Goal: Task Accomplishment & Management: Use online tool/utility

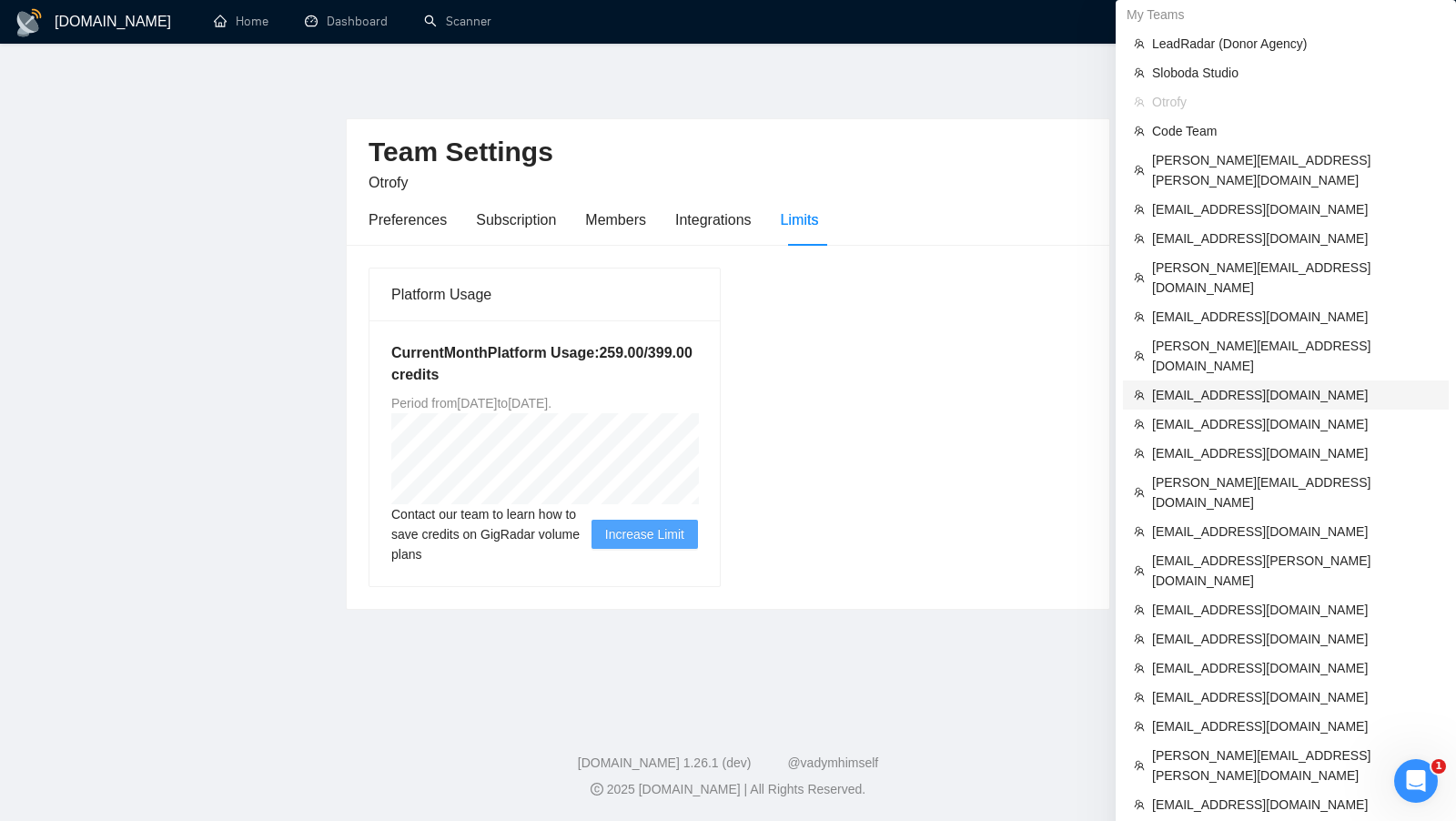
click at [1286, 385] on span "[EMAIL_ADDRESS][DOMAIN_NAME]" at bounding box center [1294, 395] width 286 height 20
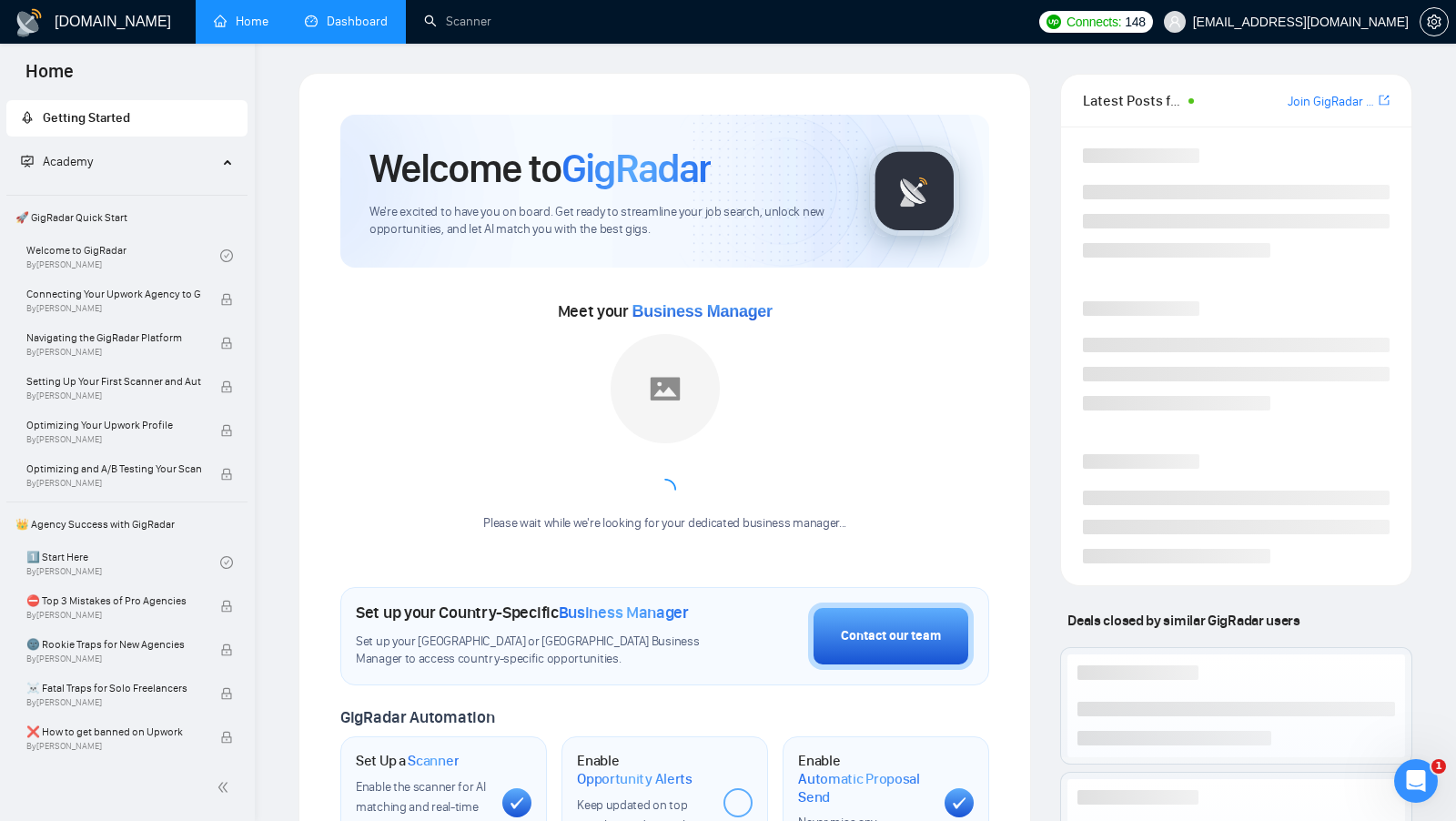
click at [380, 23] on link "Dashboard" at bounding box center [346, 21] width 83 height 16
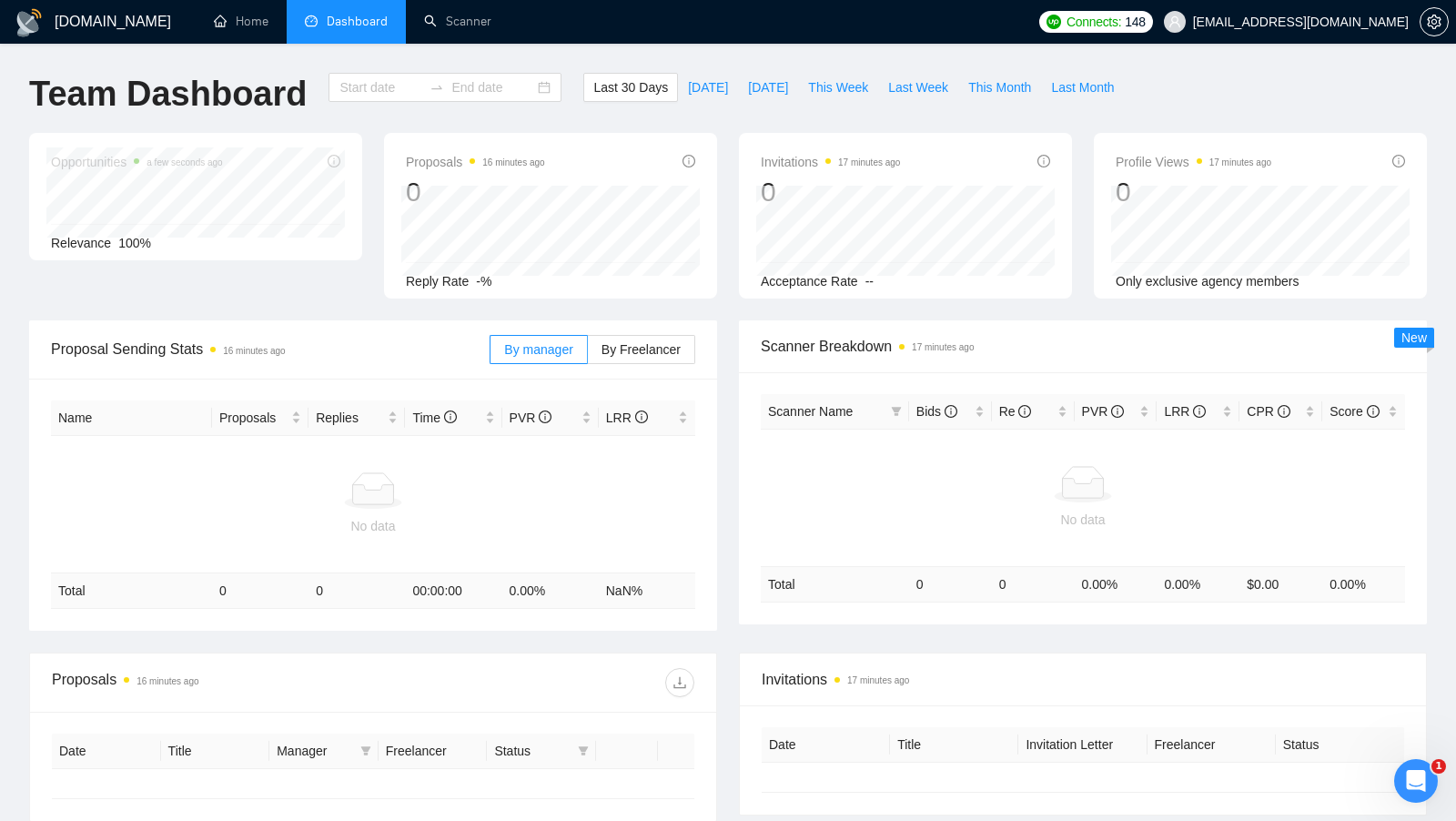
type input "[DATE]"
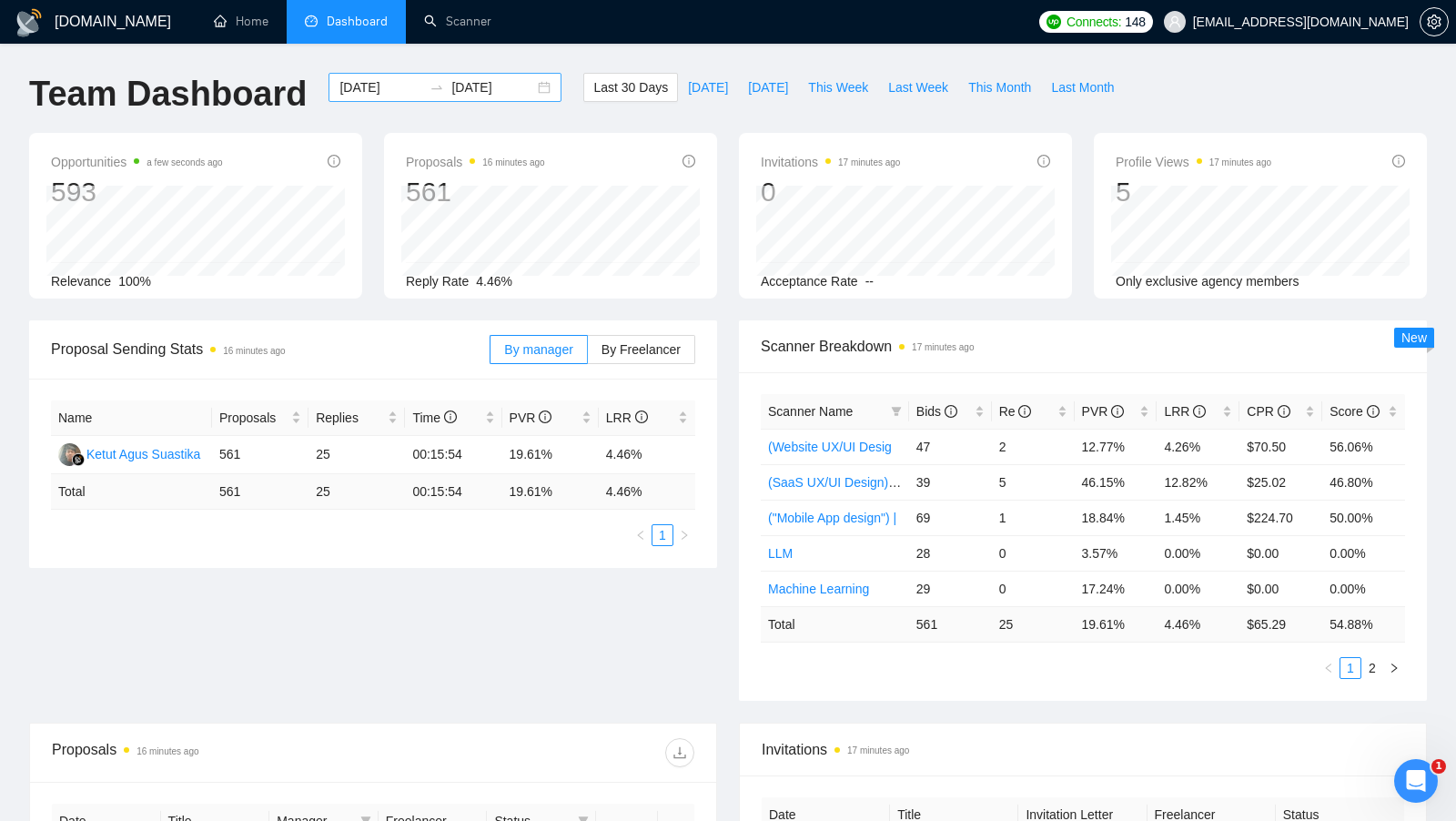
click at [535, 88] on div "[DATE] [DATE]" at bounding box center [444, 88] width 233 height 29
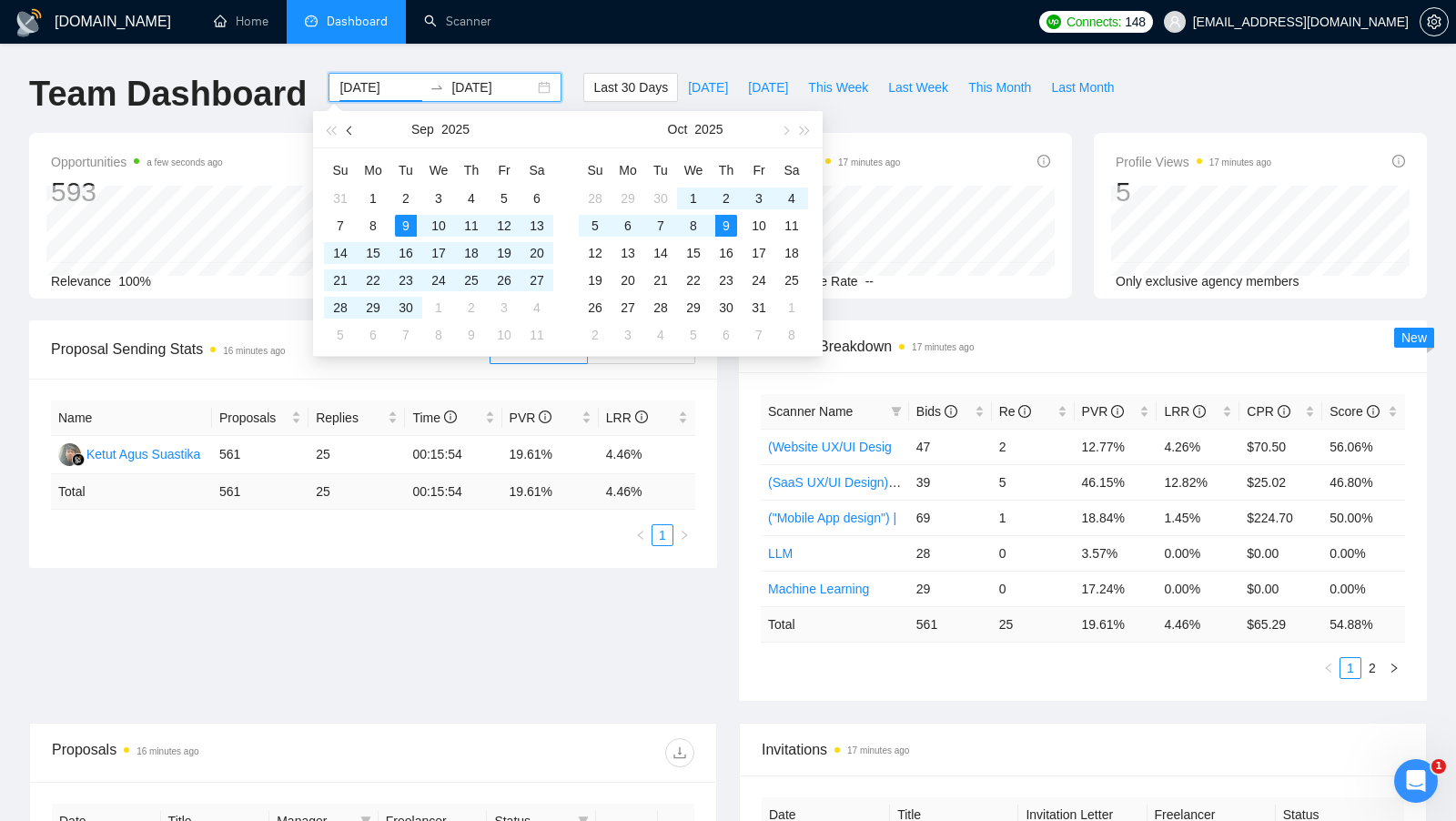
click at [347, 133] on button "button" at bounding box center [350, 129] width 20 height 36
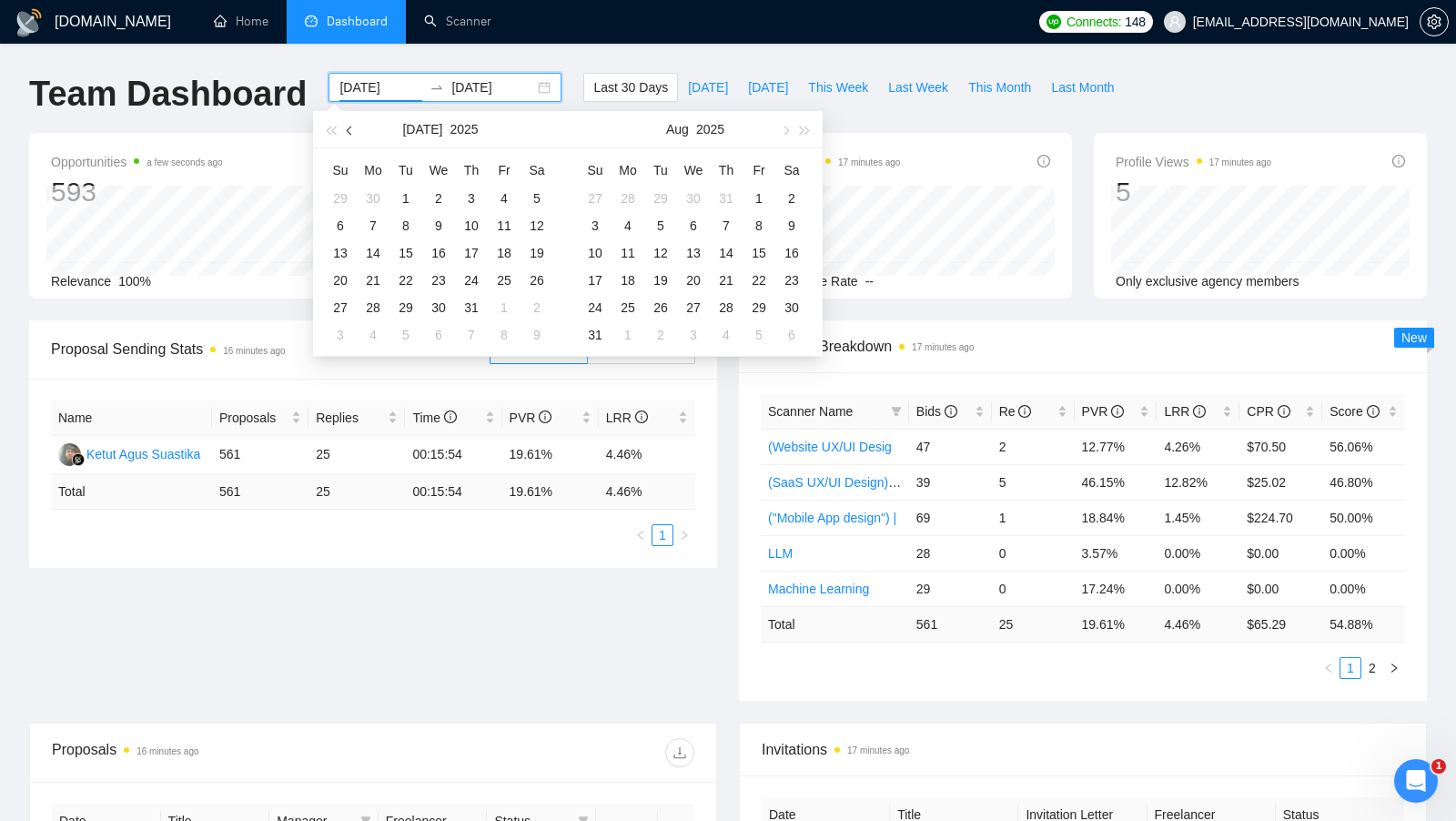
click at [347, 133] on button "button" at bounding box center [350, 129] width 20 height 36
type input "[DATE]"
click at [468, 191] on div "1" at bounding box center [471, 198] width 21 height 21
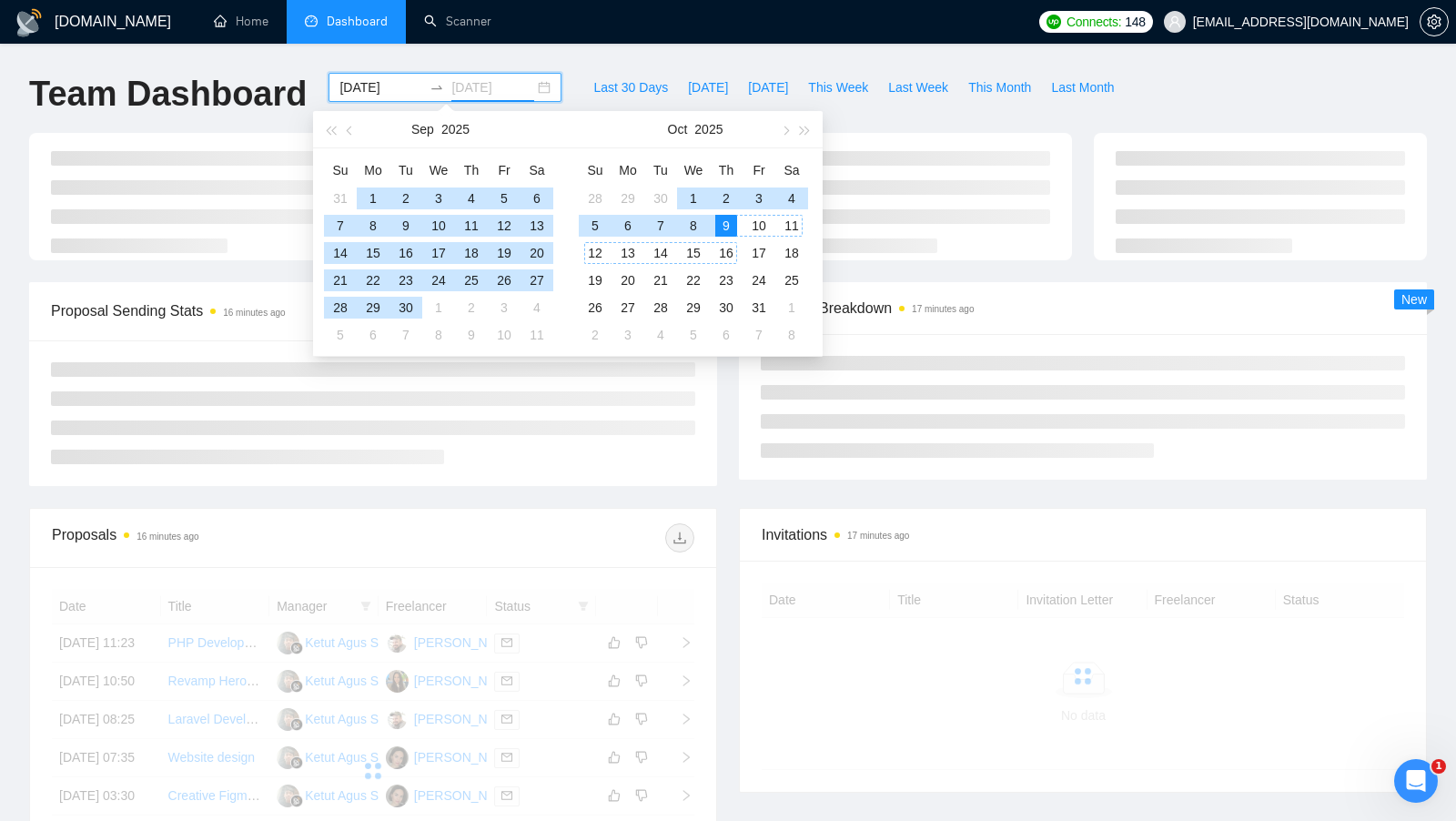
type input "[DATE]"
click at [728, 227] on div "9" at bounding box center [726, 225] width 21 height 21
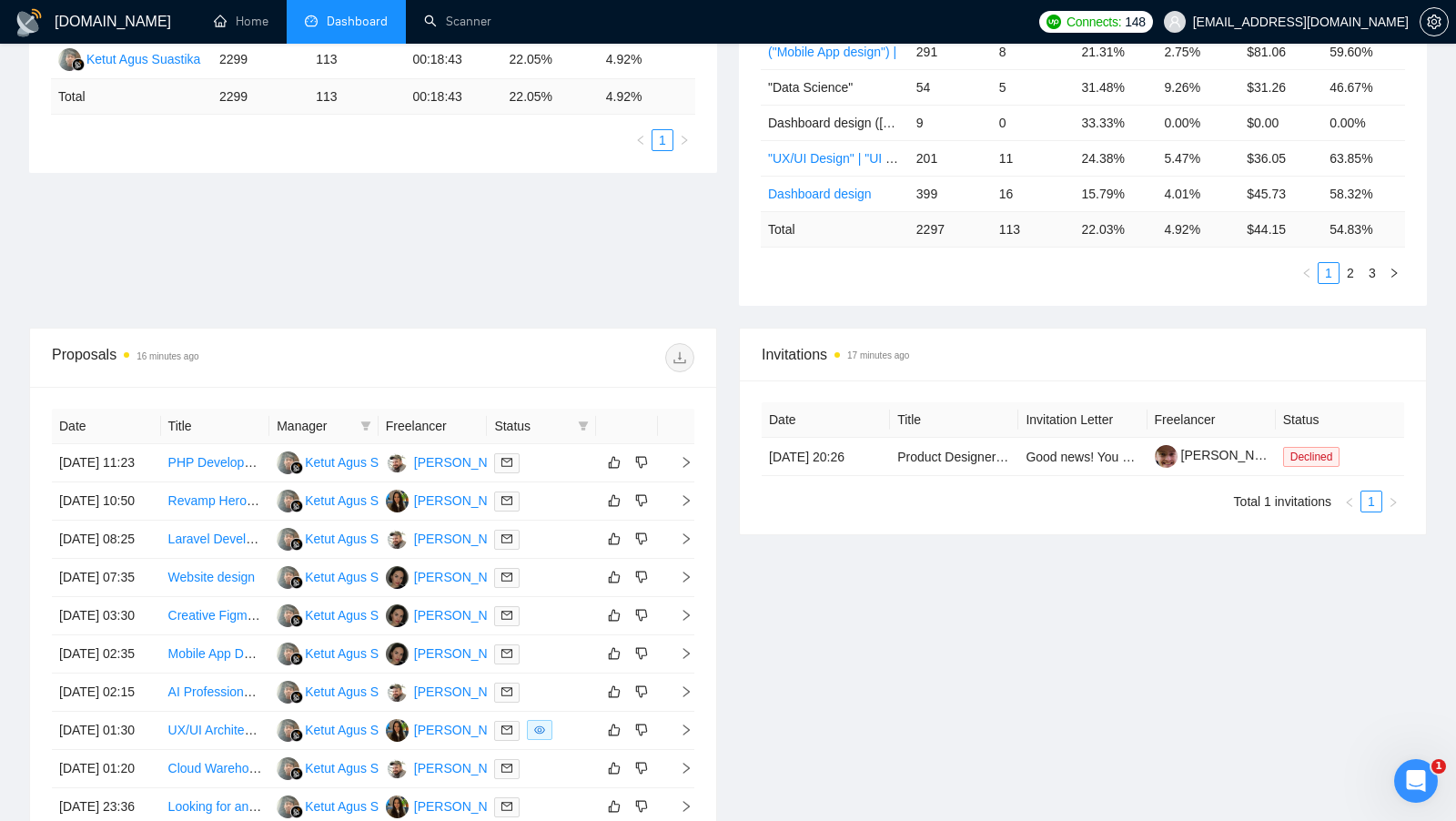
scroll to position [460, 0]
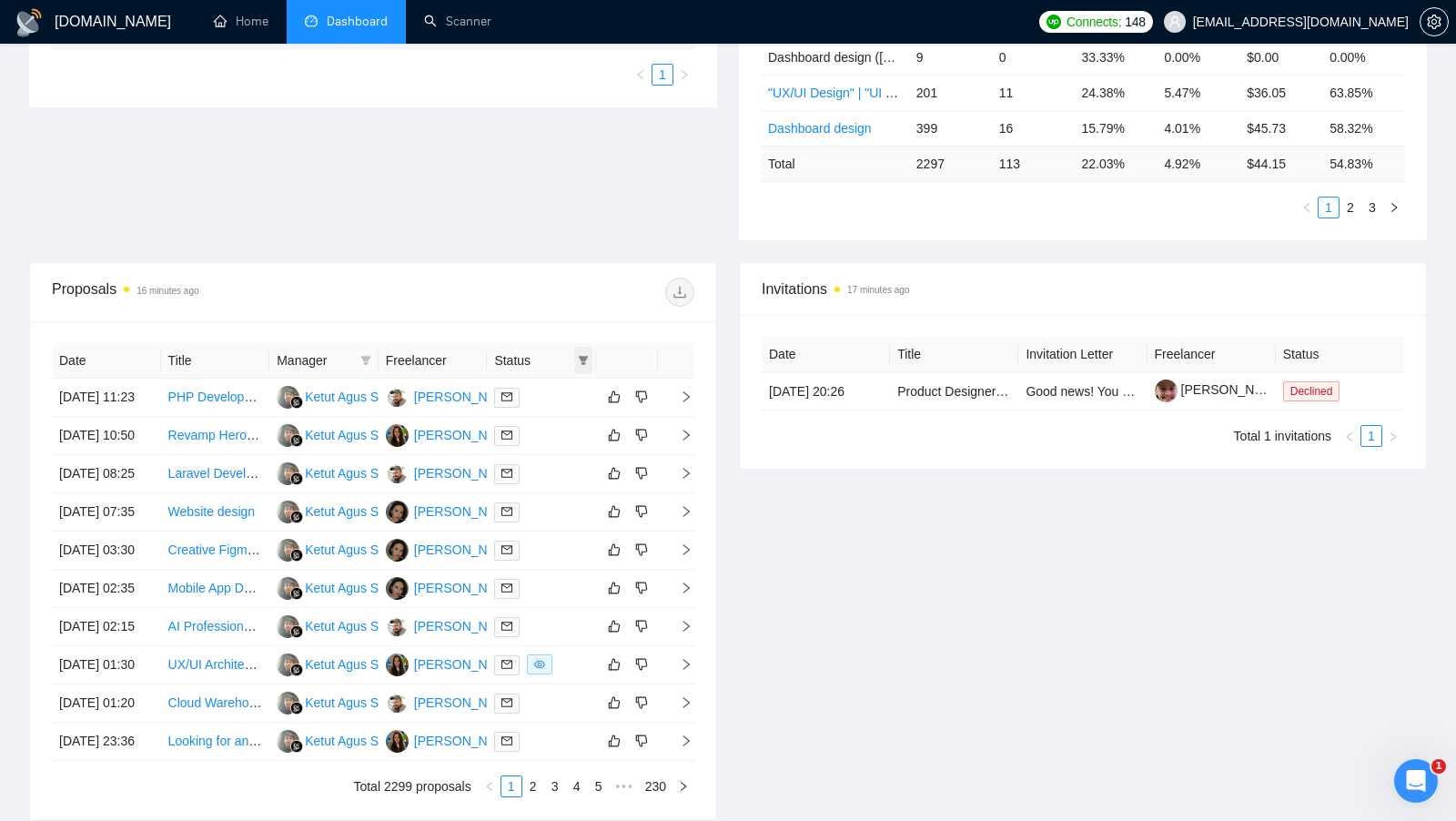
click at [592, 348] on span at bounding box center [583, 361] width 19 height 27
click at [505, 381] on label at bounding box center [500, 390] width 15 height 20
click at [505, 383] on input "checkbox" at bounding box center [500, 390] width 15 height 15
click at [504, 387] on input "checkbox" at bounding box center [500, 390] width 15 height 15
checkbox input "true"
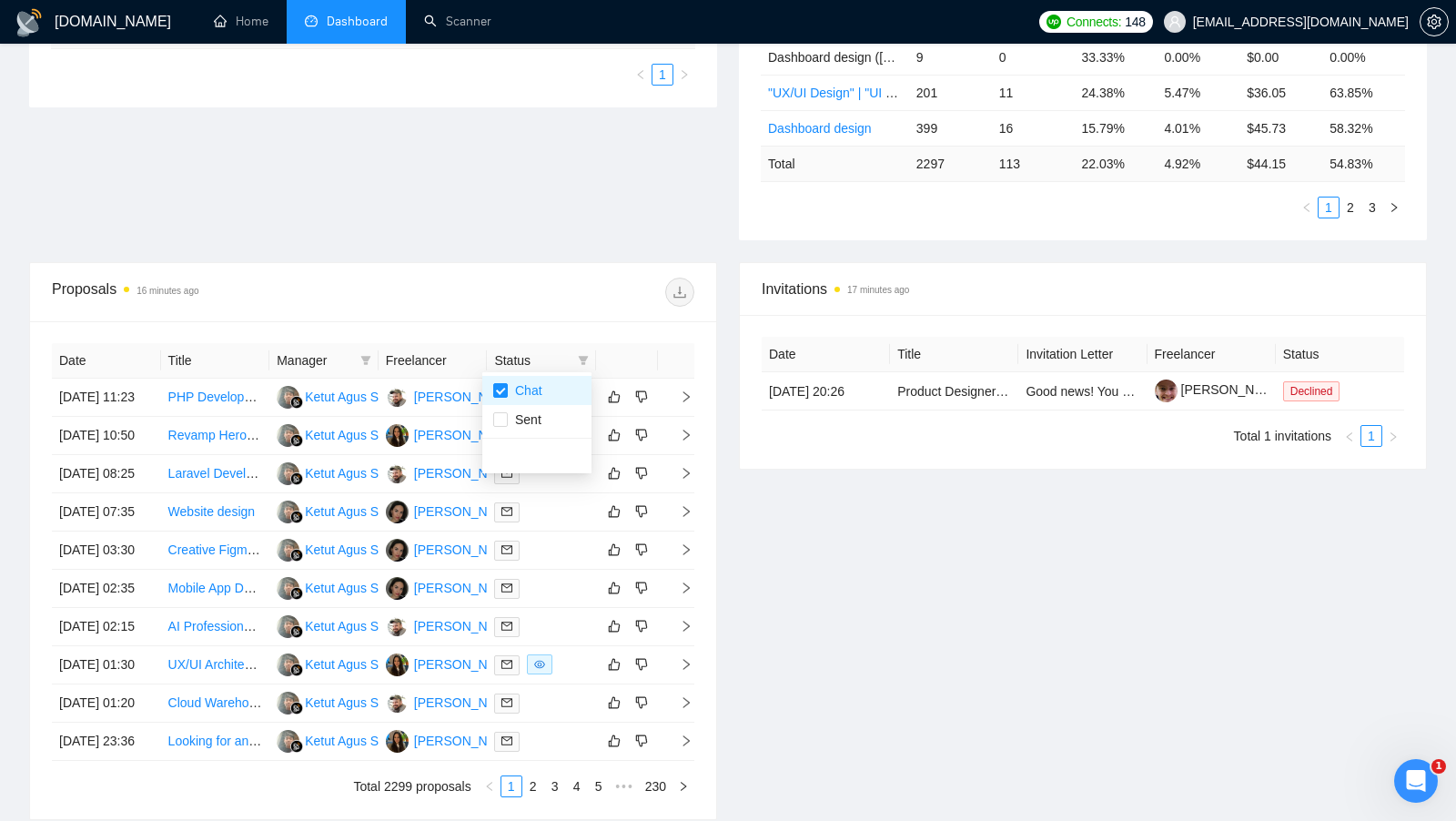
click at [558, 300] on div at bounding box center [534, 293] width 322 height 29
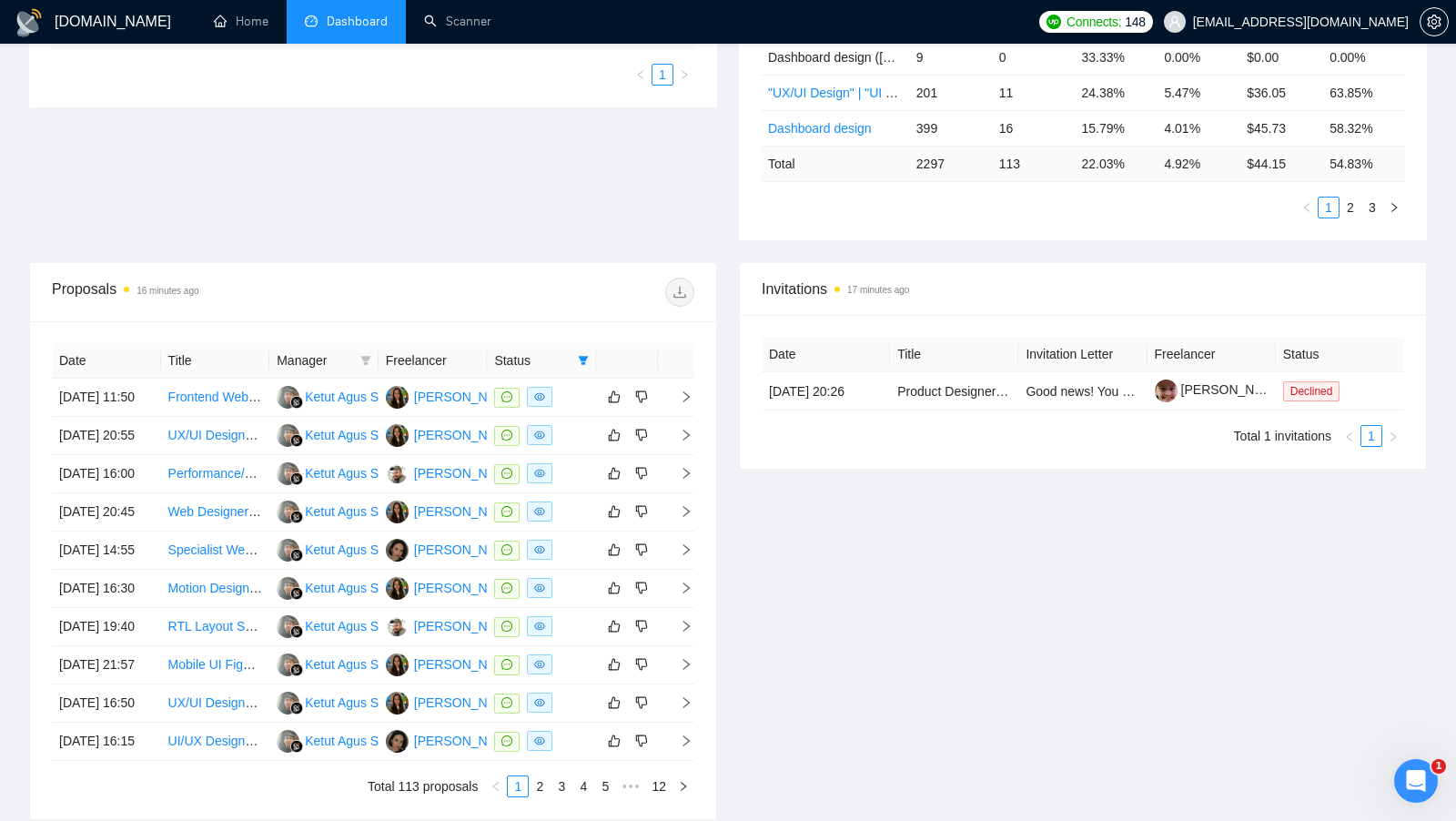
scroll to position [785, 0]
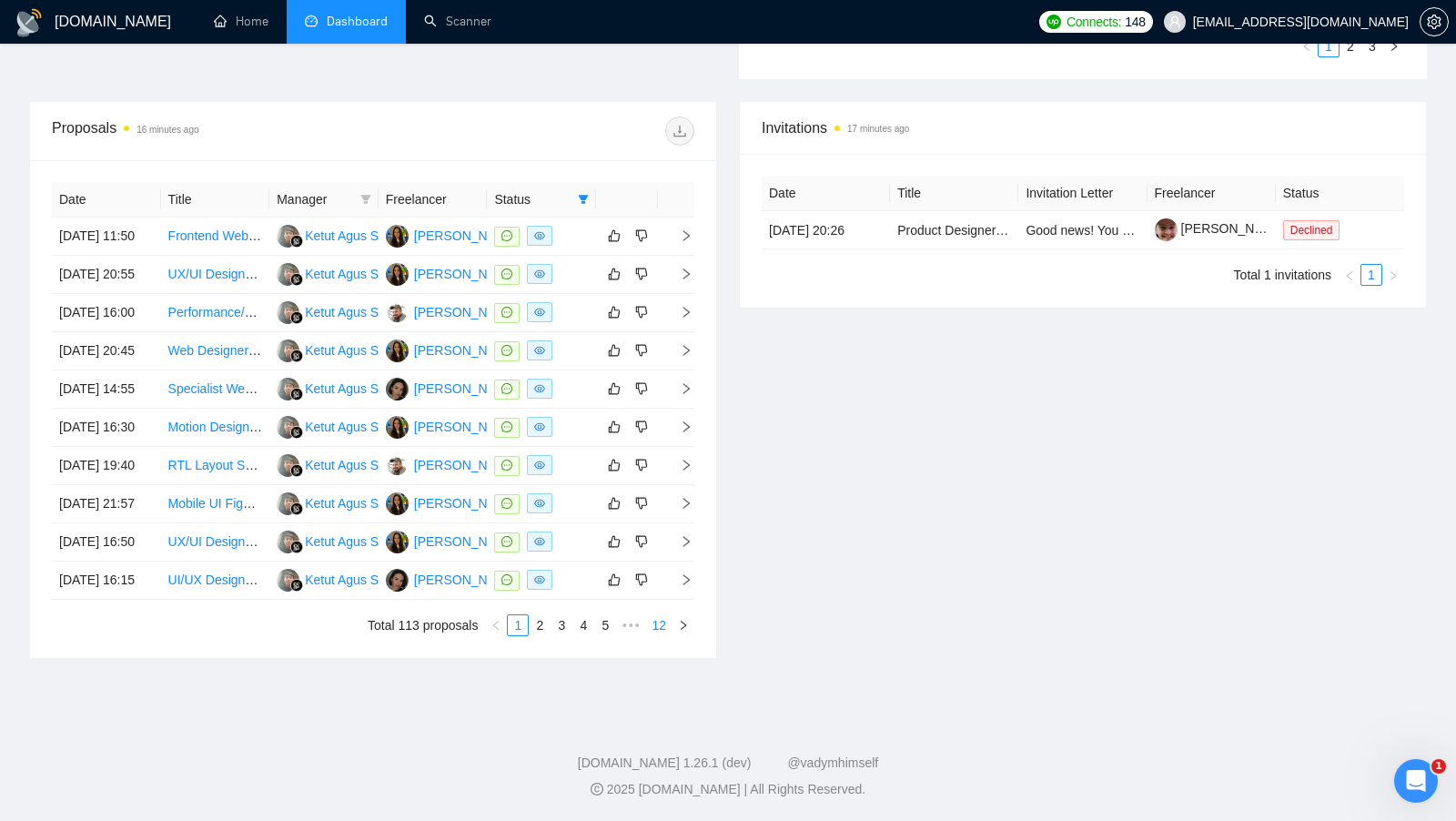
click at [655, 626] on link "12" at bounding box center [659, 625] width 25 height 20
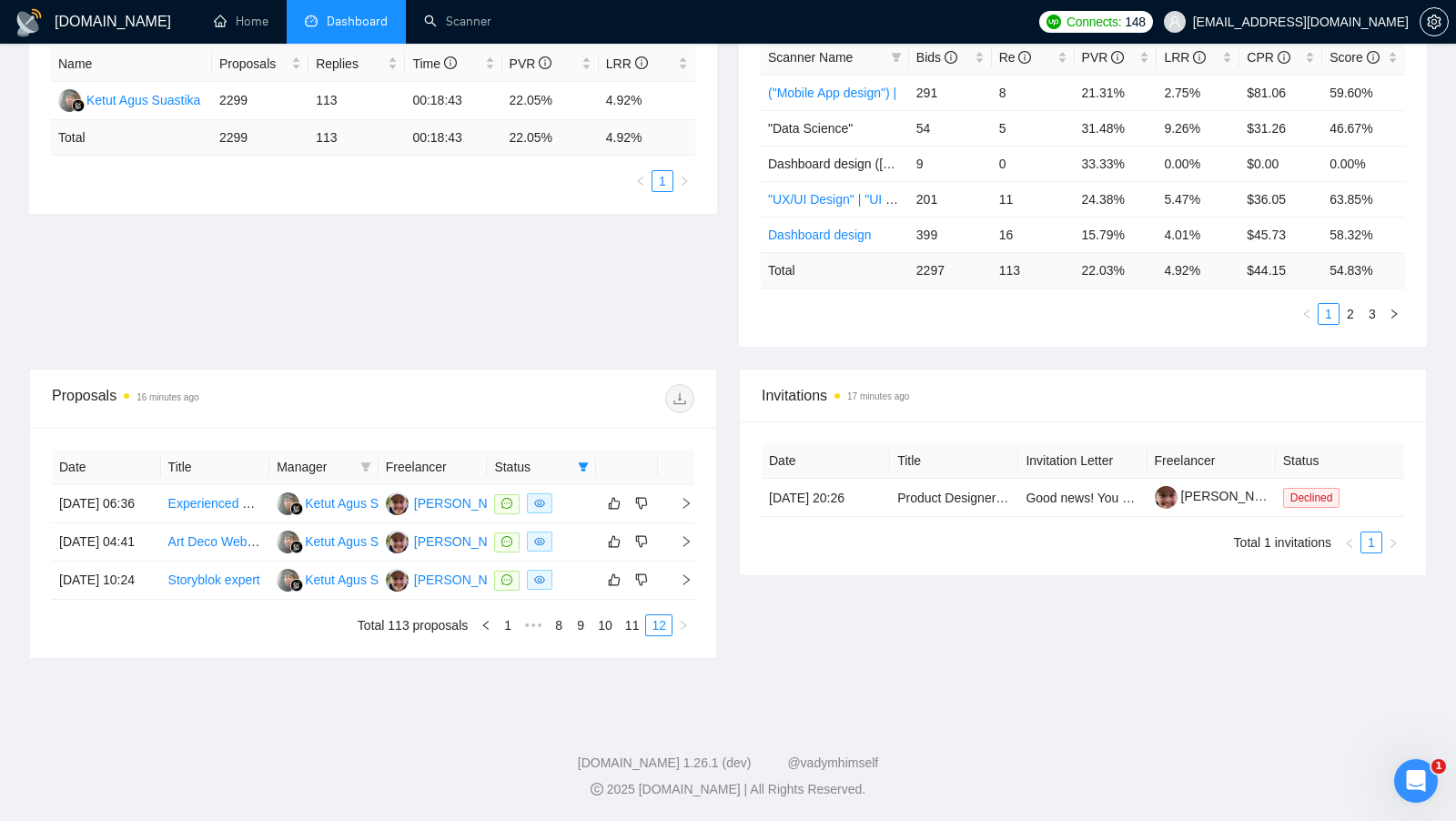
scroll to position [399, 0]
click at [631, 625] on link "11" at bounding box center [632, 625] width 25 height 20
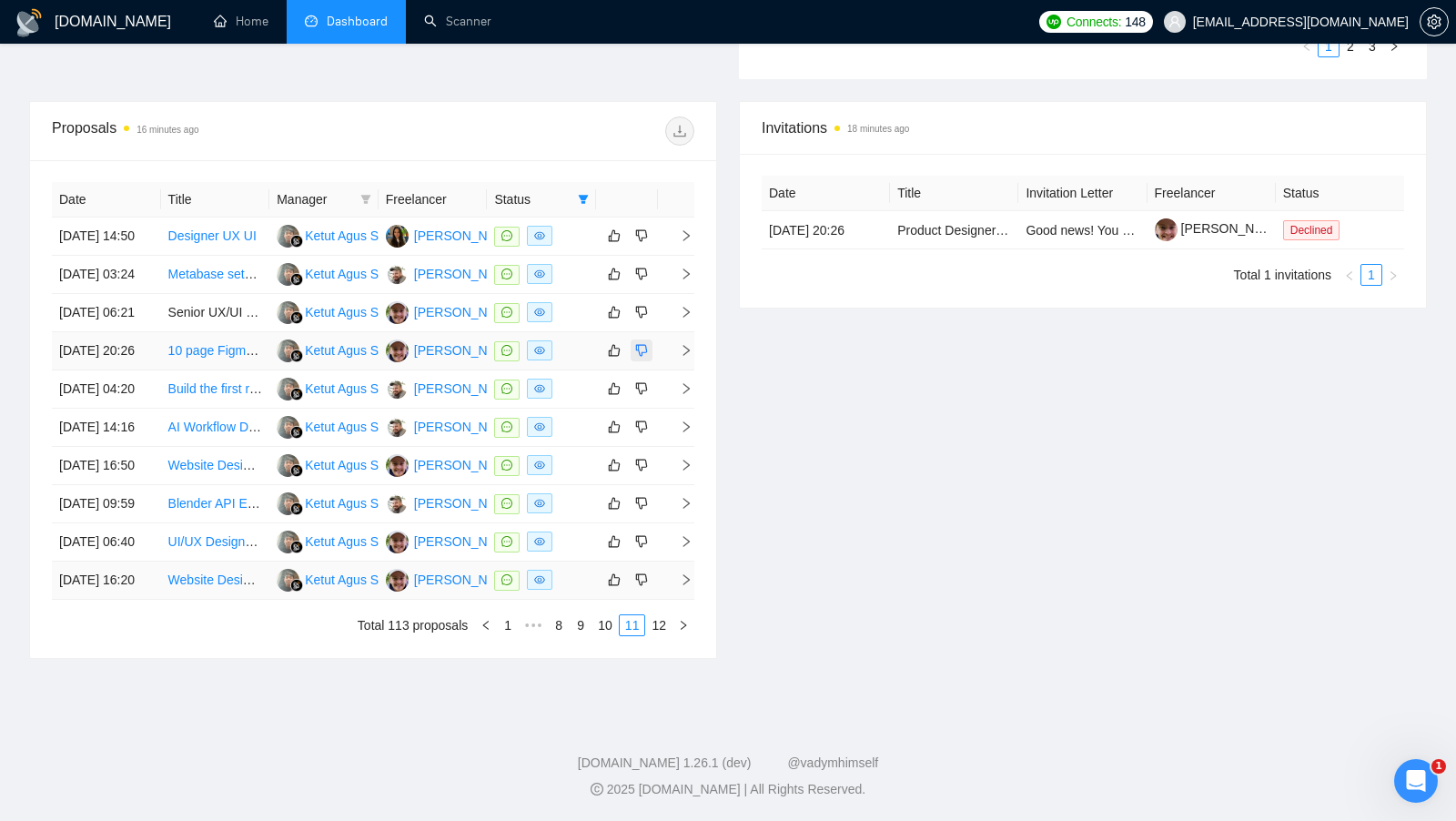
scroll to position [718, 0]
click at [655, 636] on link "12" at bounding box center [659, 625] width 25 height 20
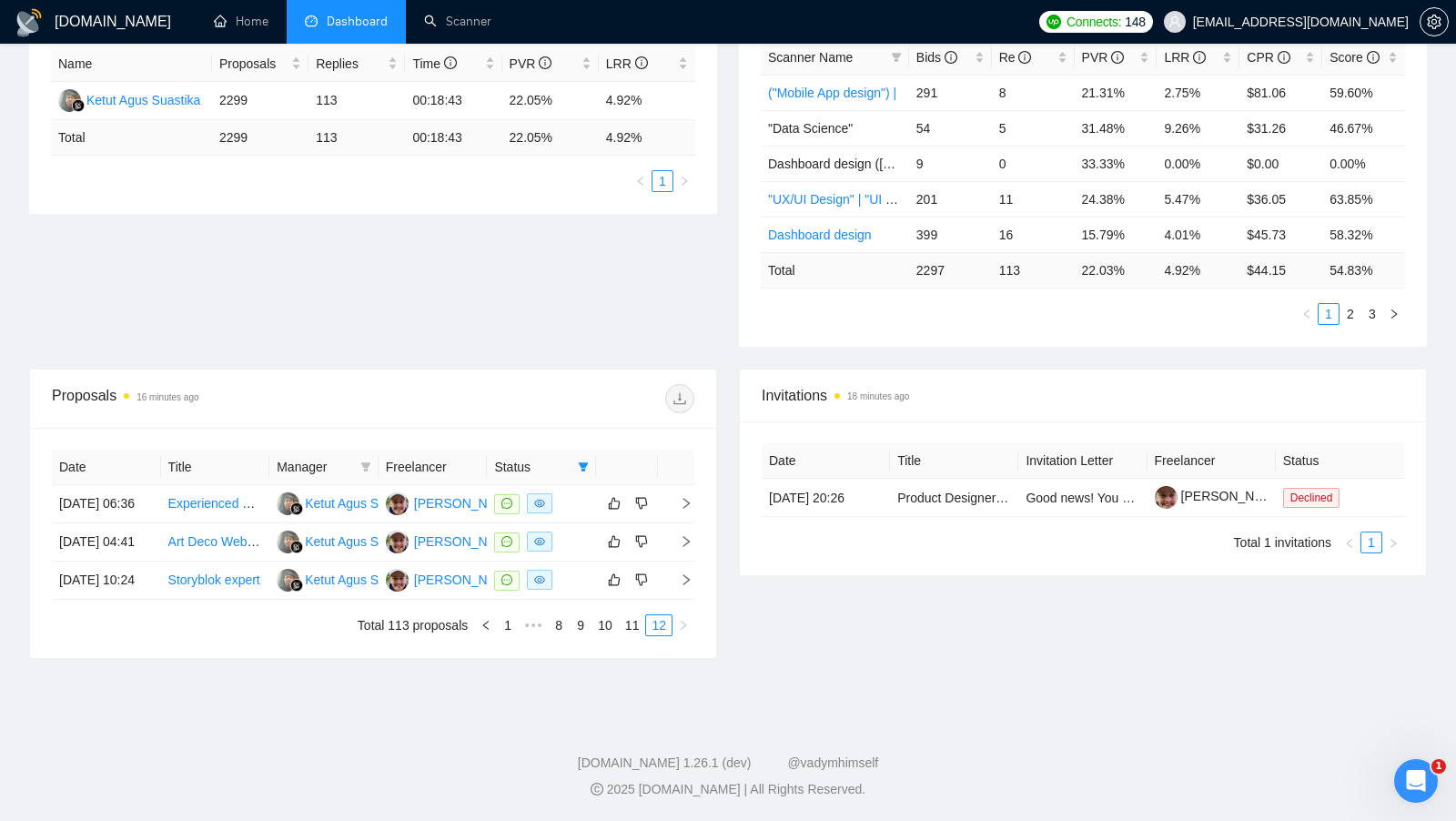
scroll to position [399, 0]
click at [458, 493] on div "[PERSON_NAME]" at bounding box center [466, 503] width 104 height 20
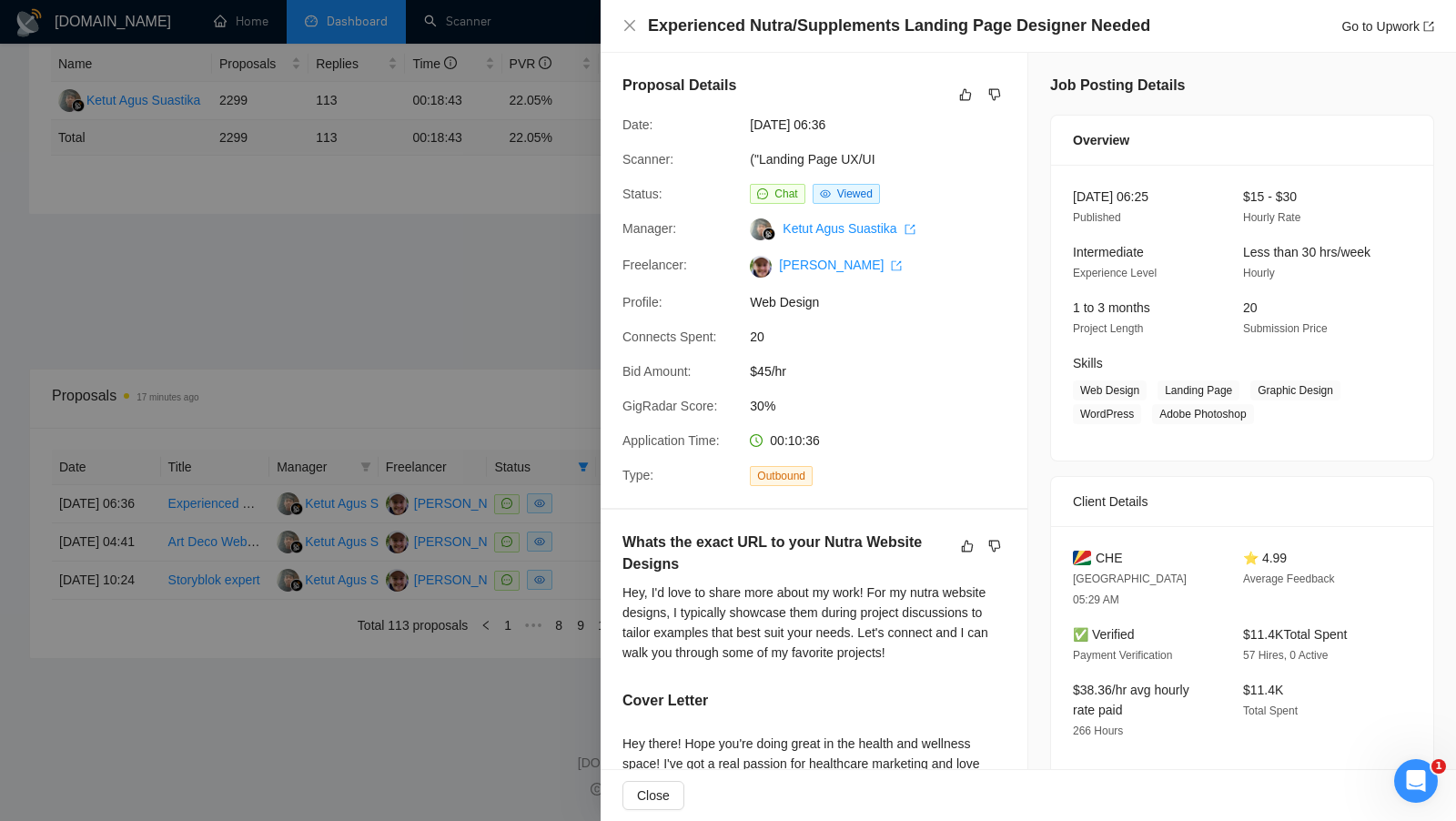
click at [438, 219] on div at bounding box center [728, 410] width 1456 height 821
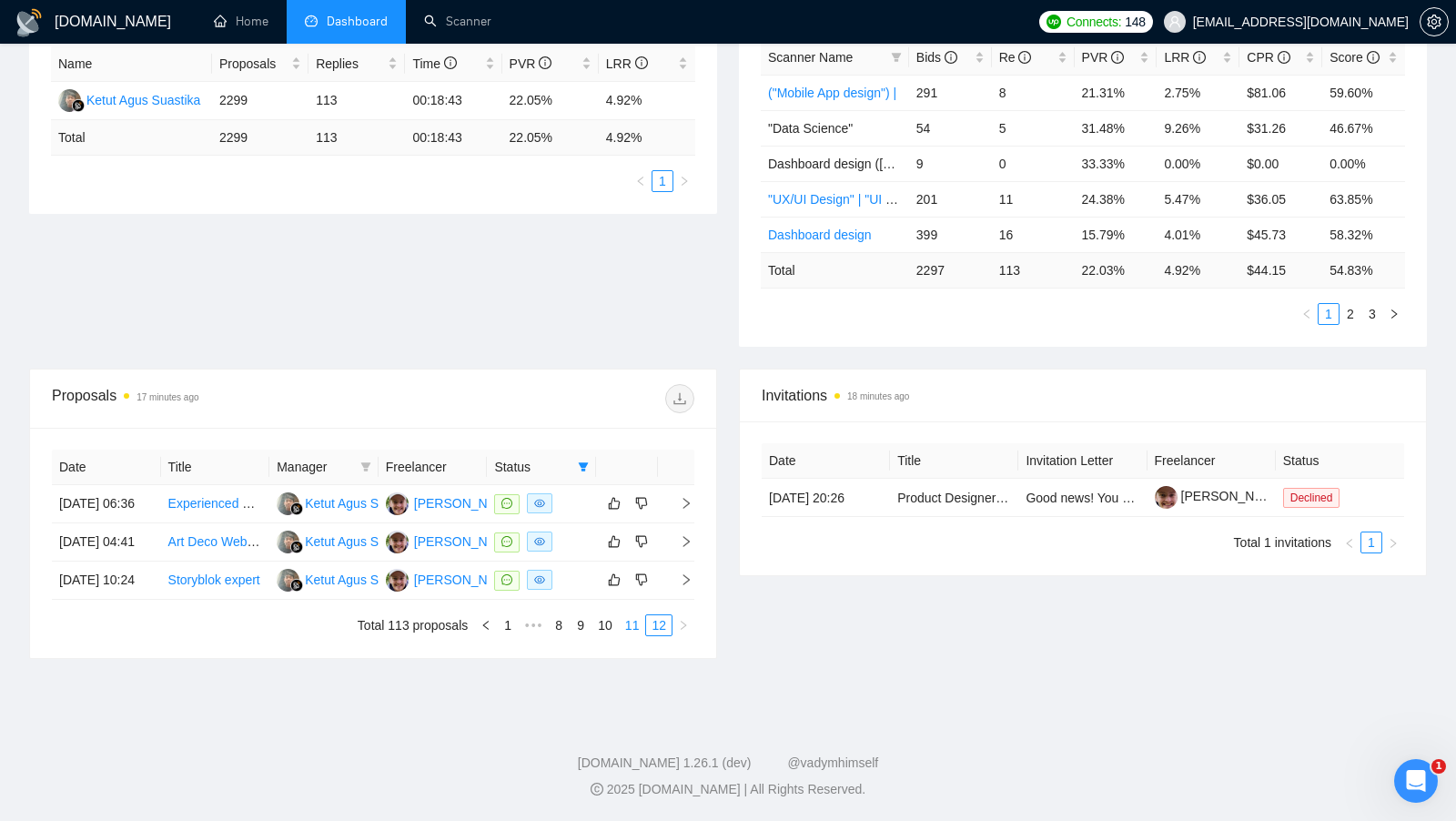
click at [635, 625] on link "11" at bounding box center [632, 625] width 25 height 20
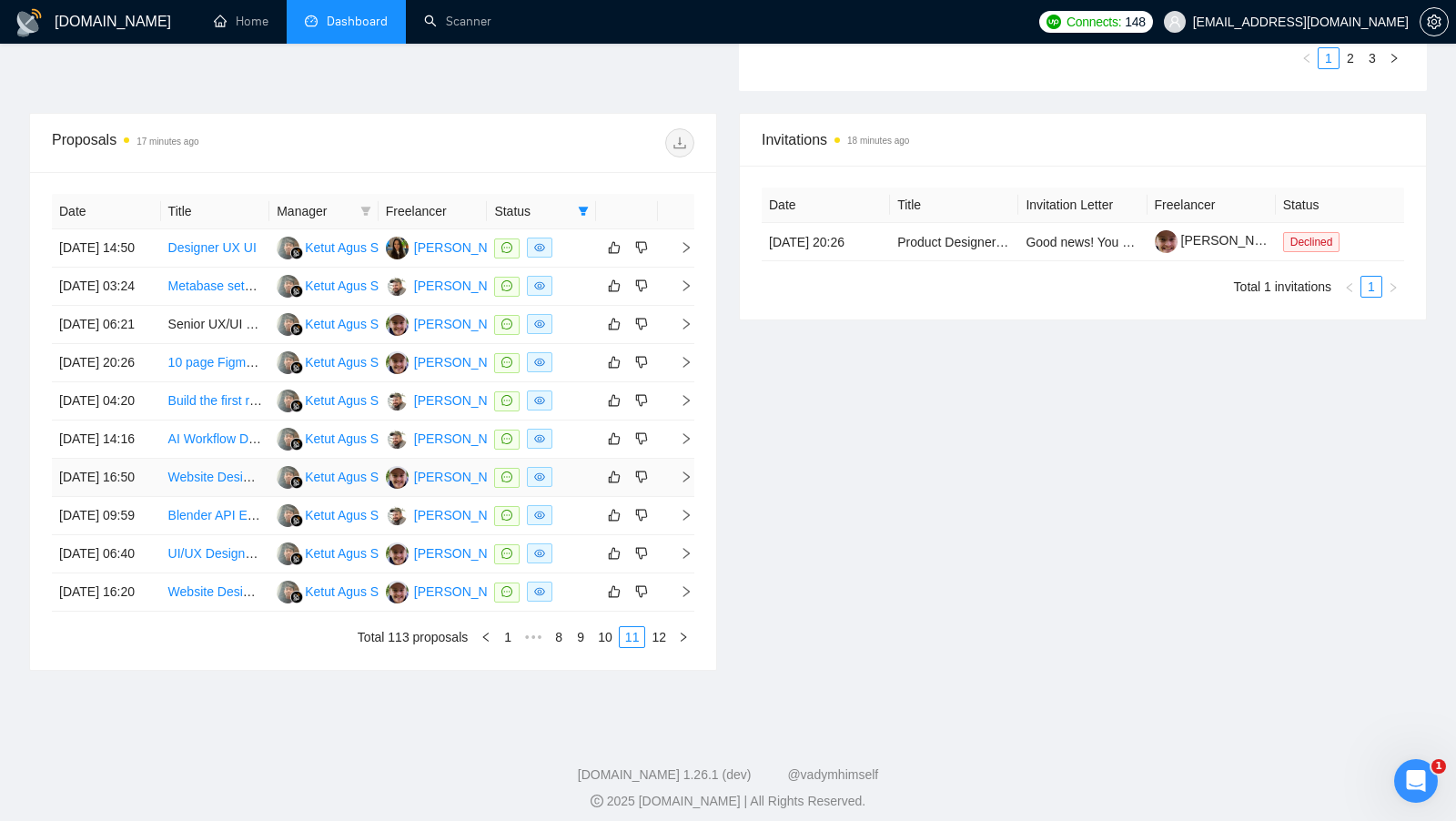
scroll to position [622, 0]
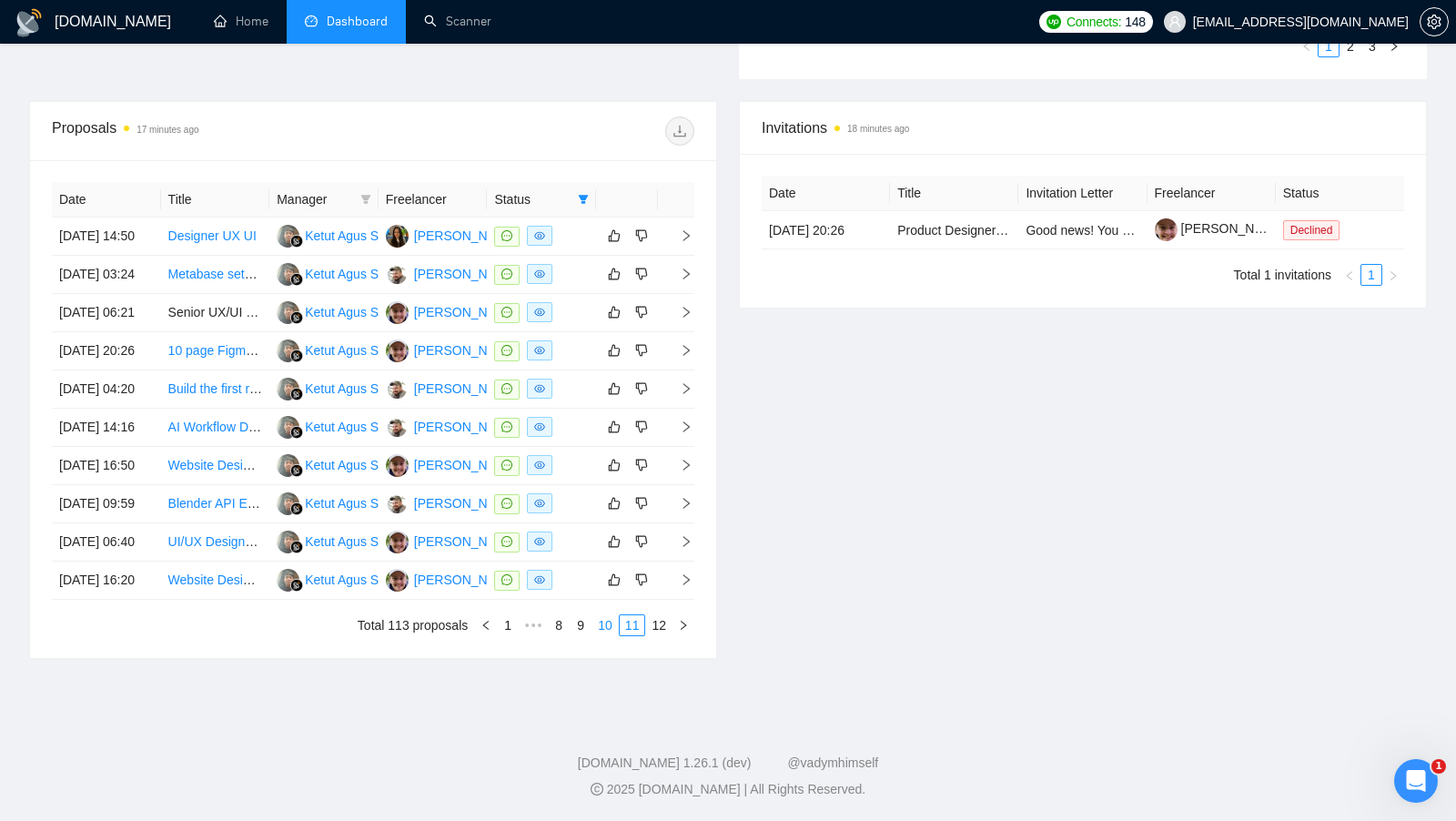
click at [597, 636] on link "10" at bounding box center [605, 625] width 25 height 20
click at [577, 636] on link "9" at bounding box center [580, 625] width 20 height 20
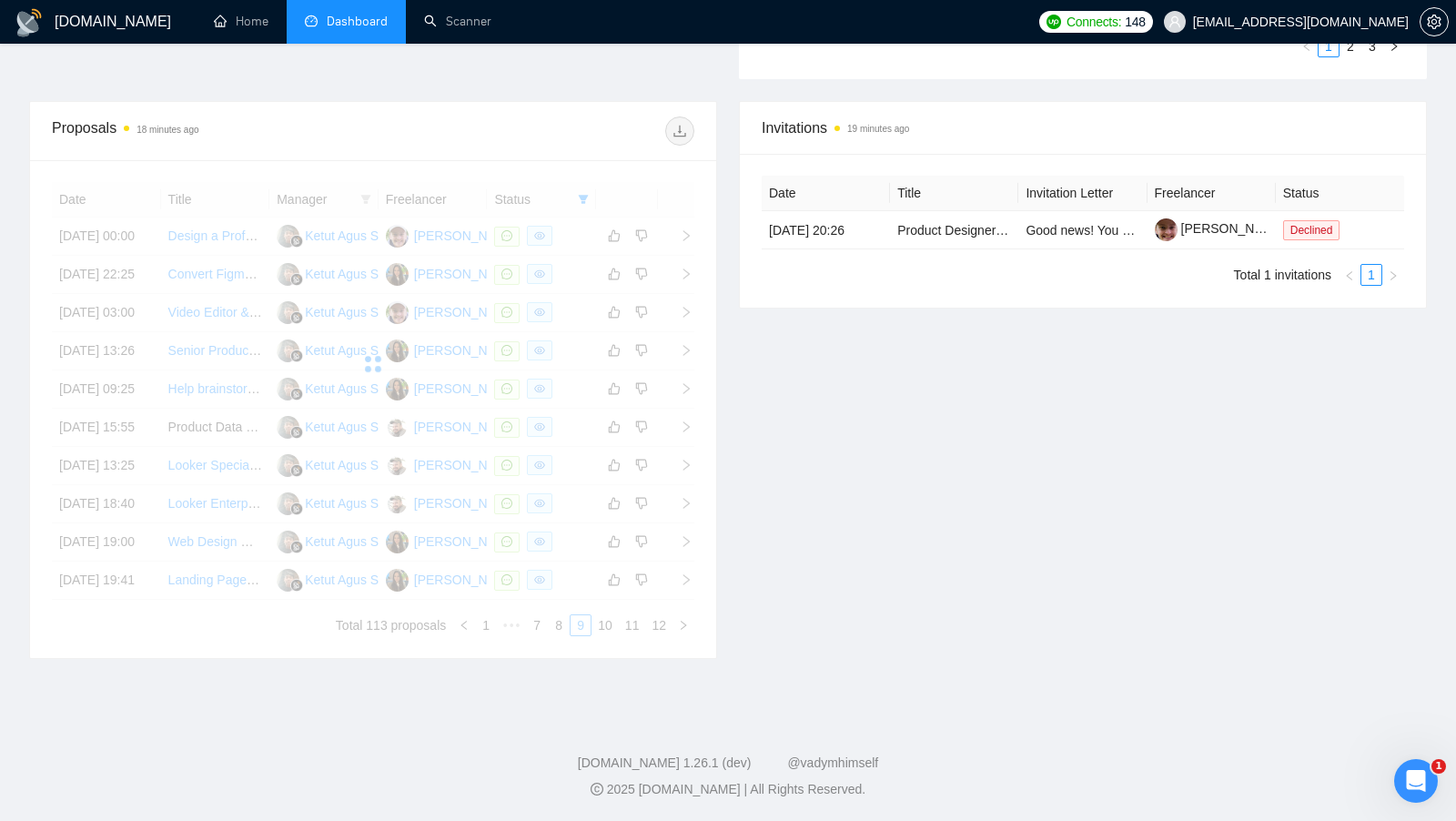
scroll to position [672, 0]
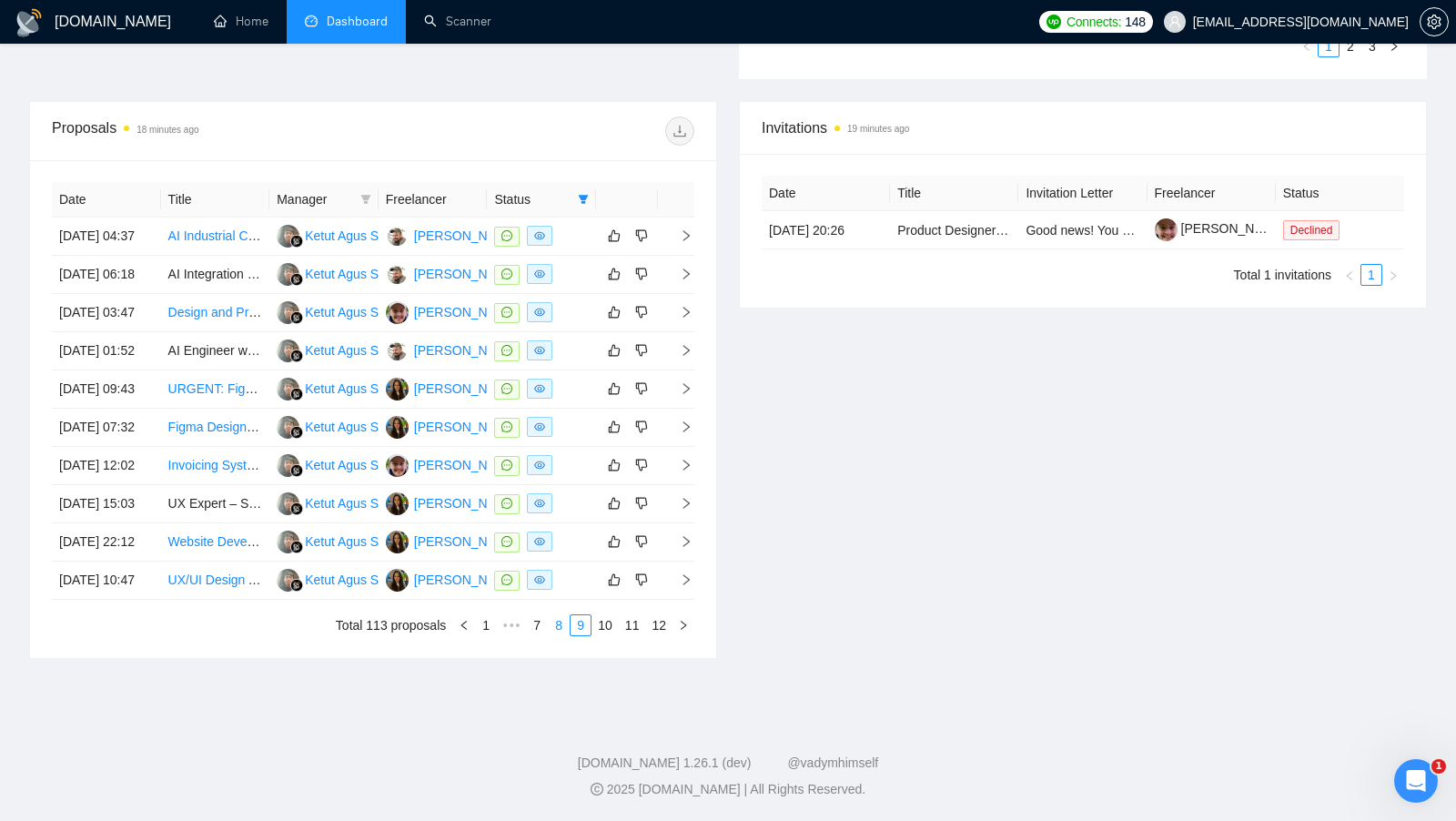
click at [562, 636] on link "8" at bounding box center [558, 625] width 20 height 20
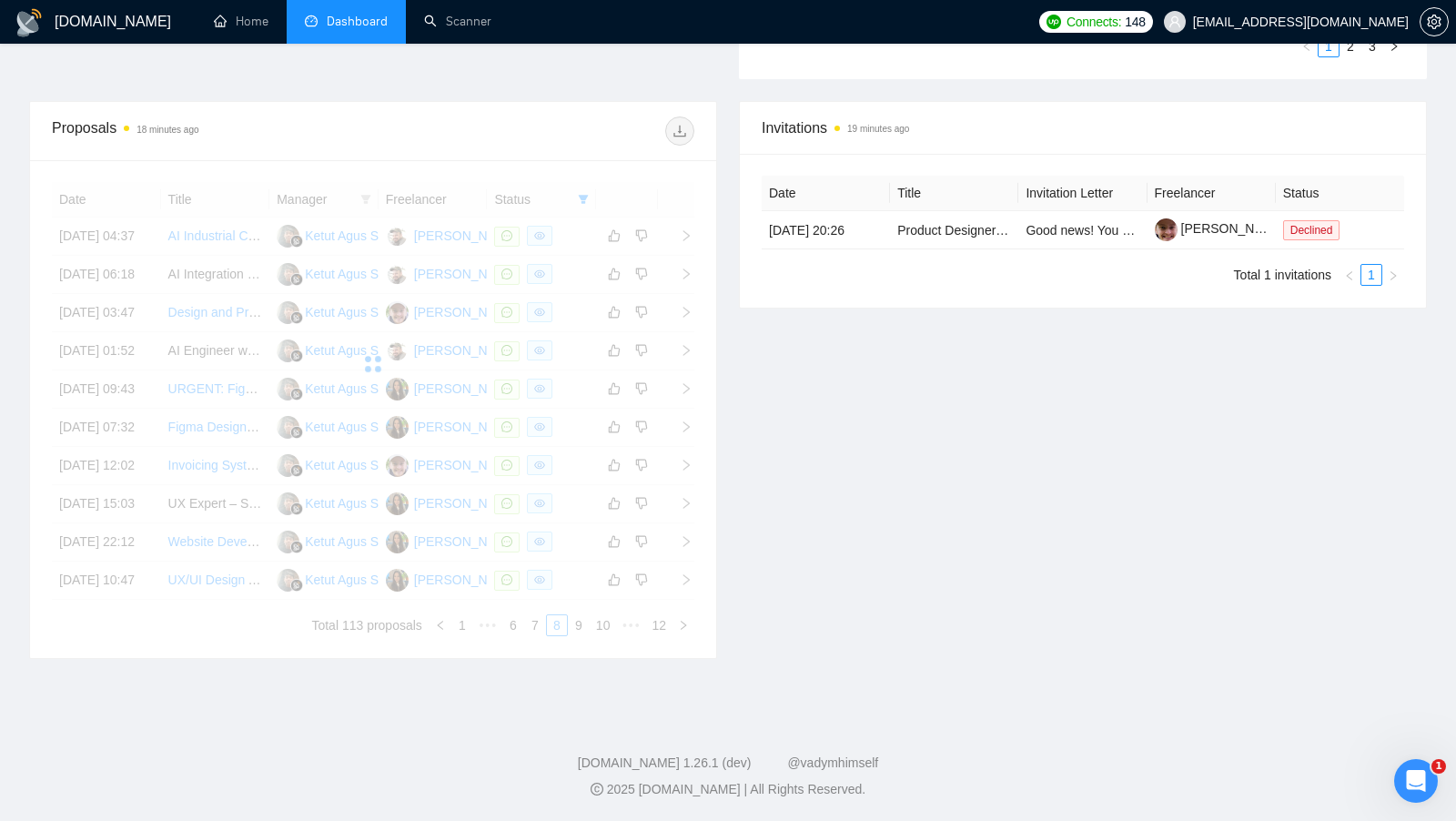
scroll to position [666, 0]
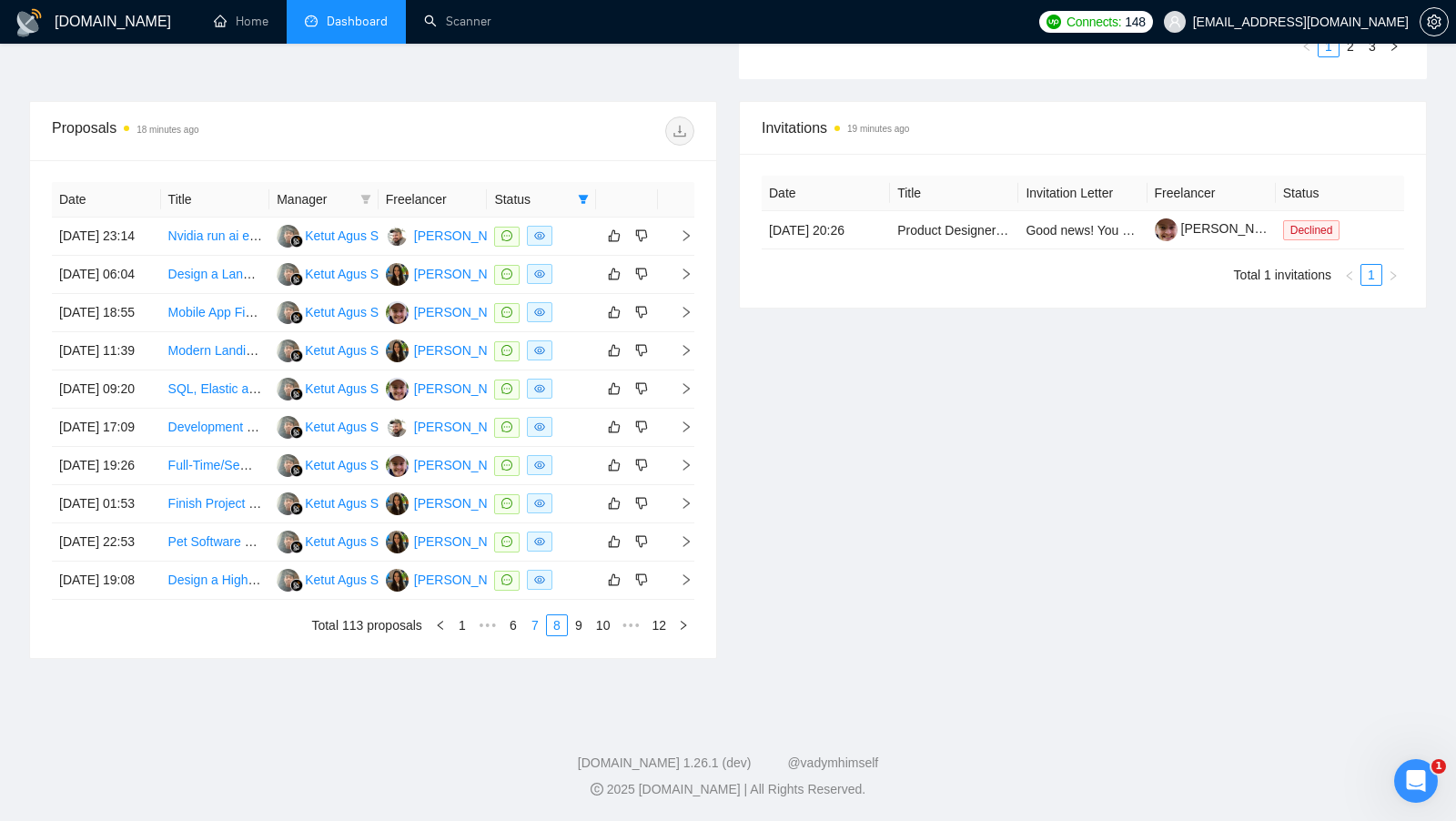
click at [542, 636] on link "7" at bounding box center [535, 625] width 20 height 20
click at [539, 636] on link "6" at bounding box center [539, 625] width 20 height 20
click at [539, 636] on link "5" at bounding box center [539, 625] width 20 height 20
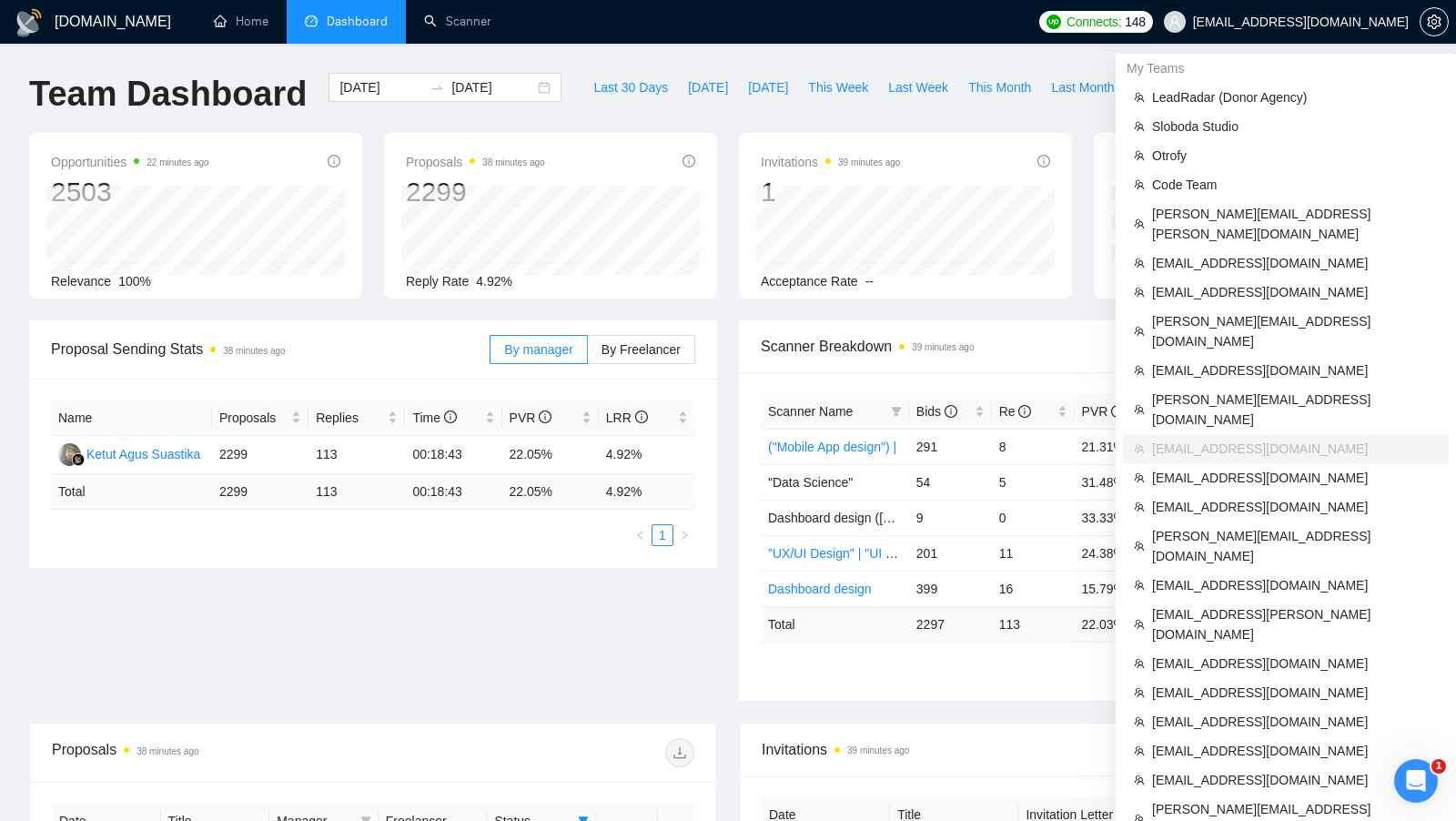
scroll to position [589, 0]
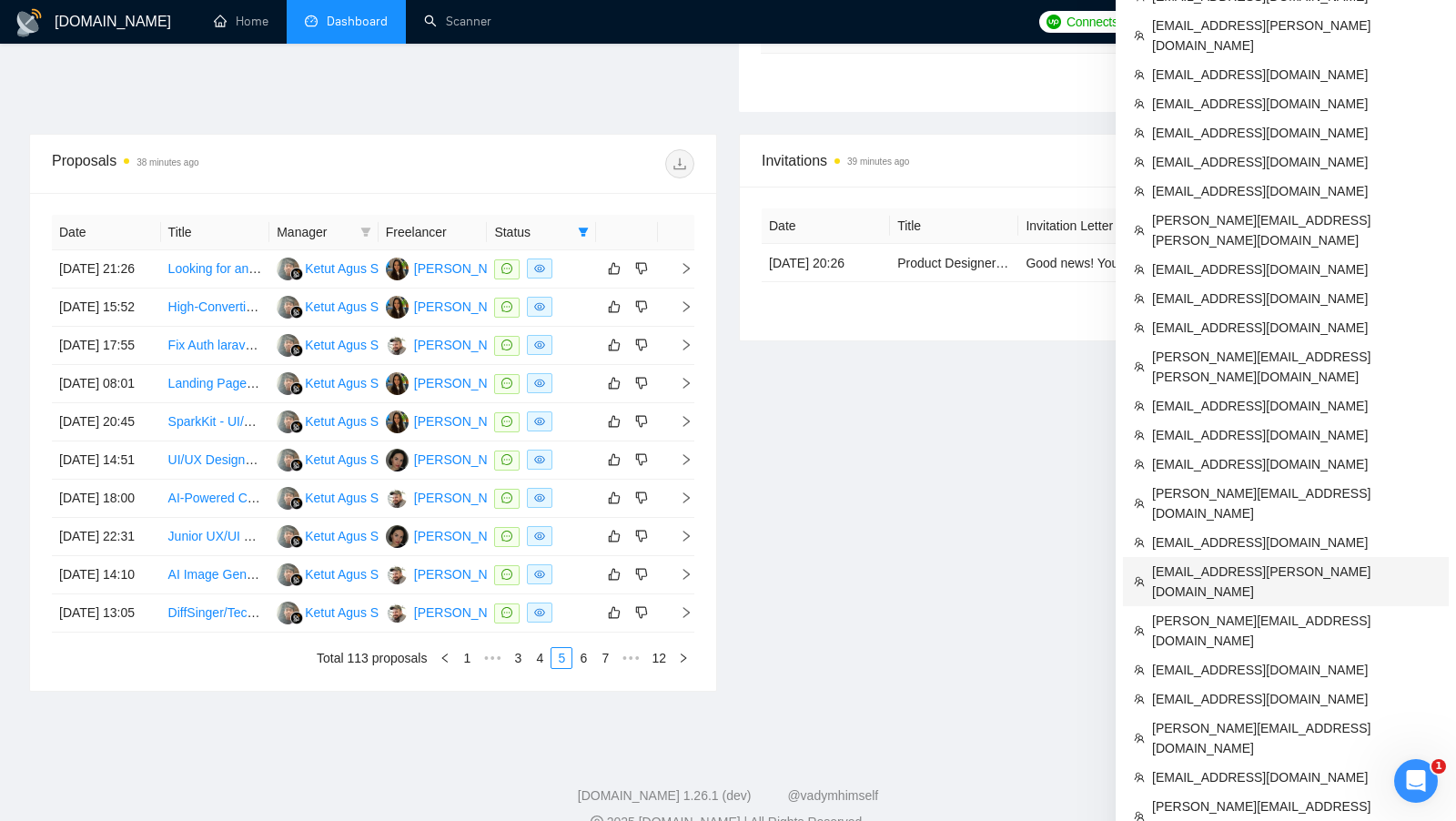
click at [1271, 562] on span "[EMAIL_ADDRESS][PERSON_NAME][DOMAIN_NAME]" at bounding box center [1294, 581] width 286 height 40
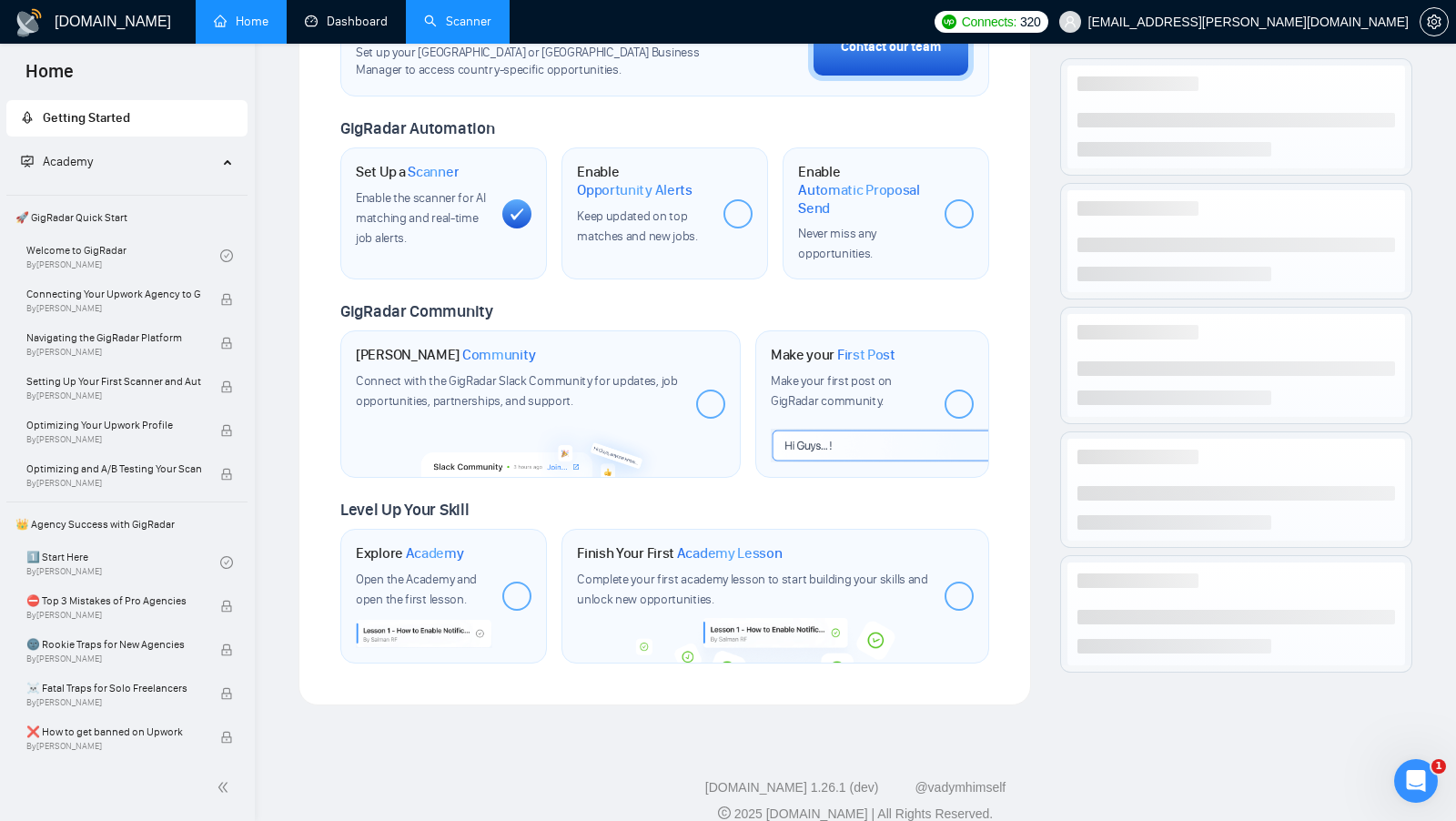
click at [426, 17] on link "Scanner" at bounding box center [457, 21] width 67 height 16
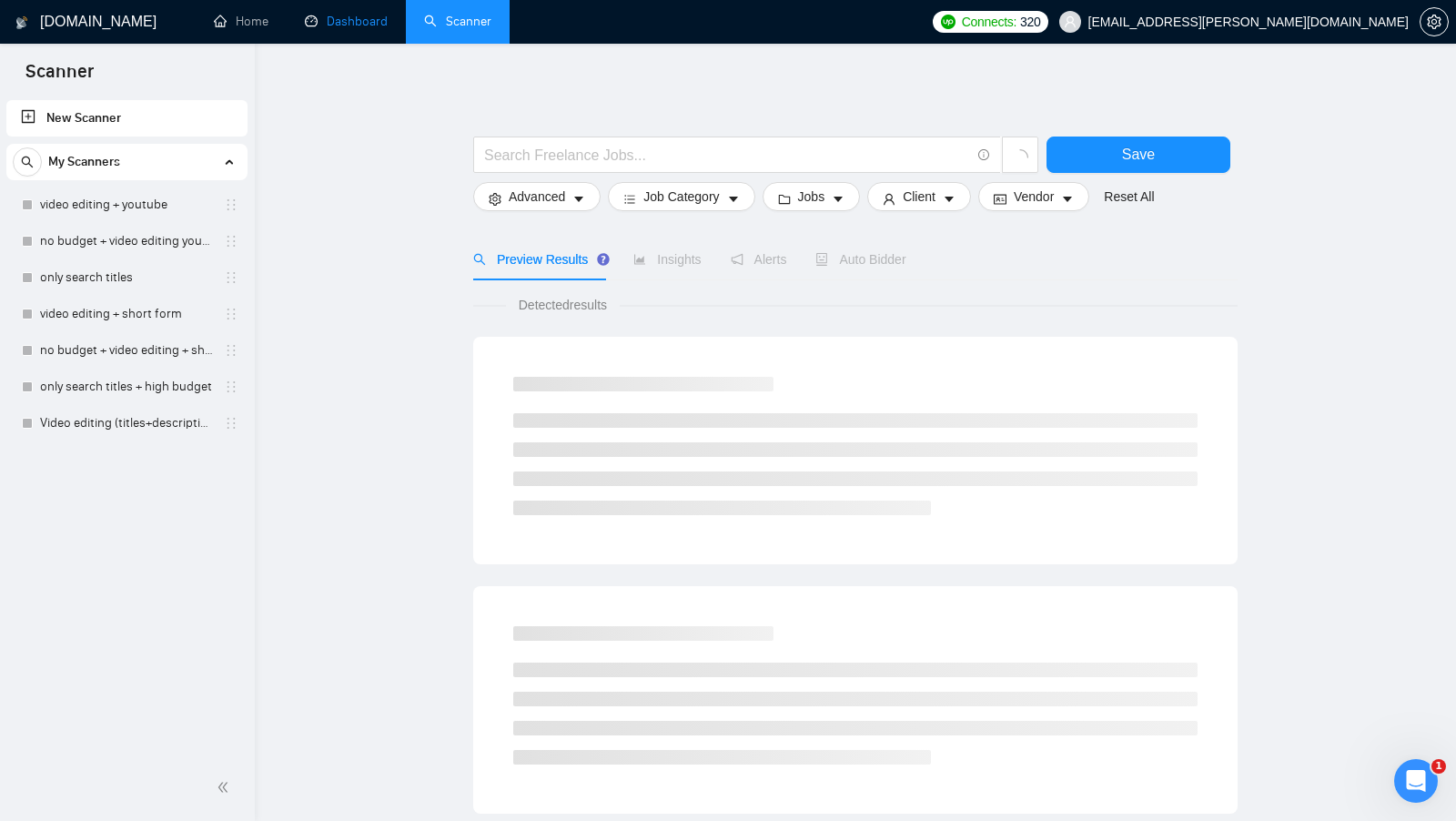
click at [385, 25] on link "Dashboard" at bounding box center [346, 21] width 83 height 16
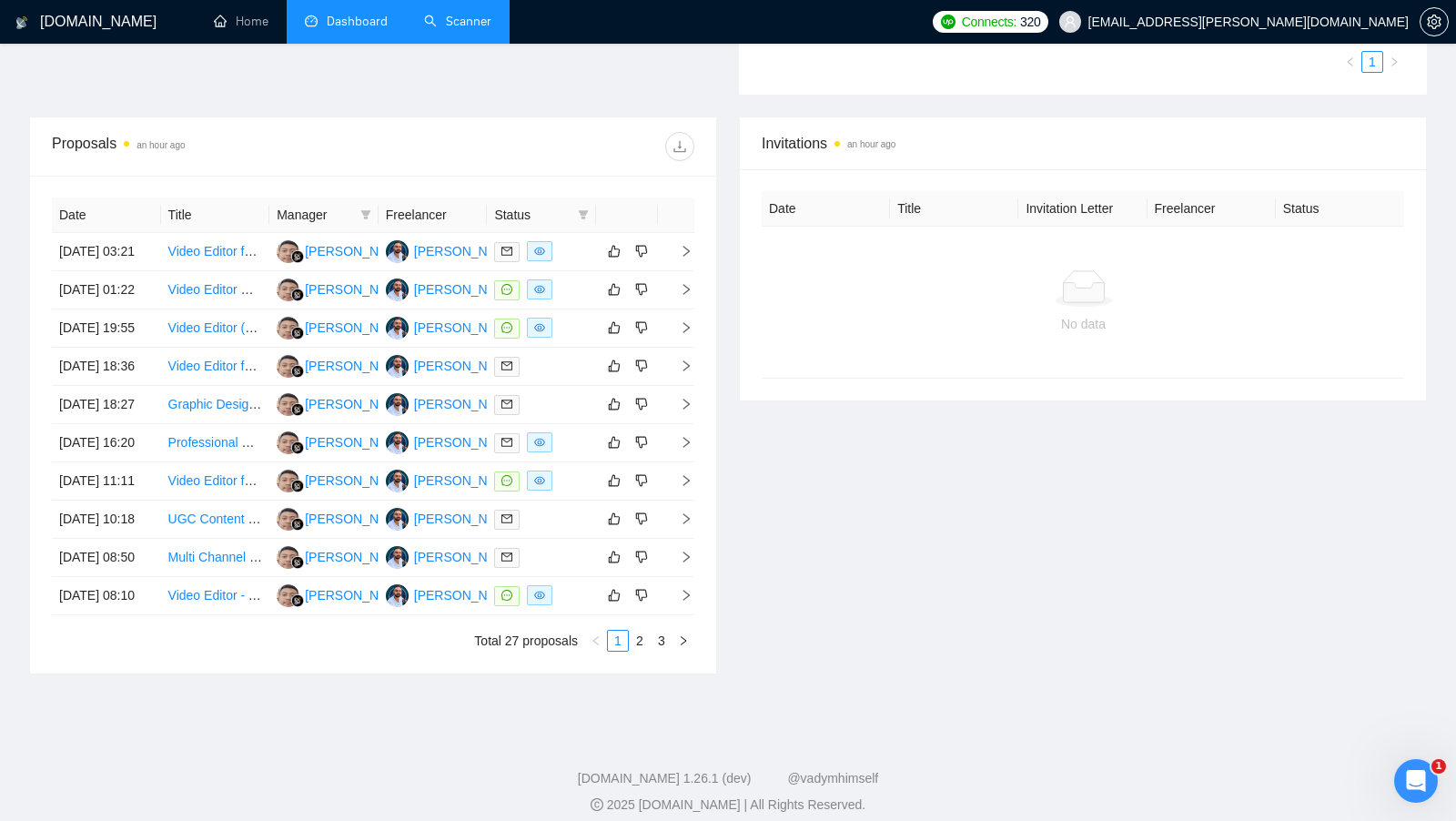
scroll to position [548, 0]
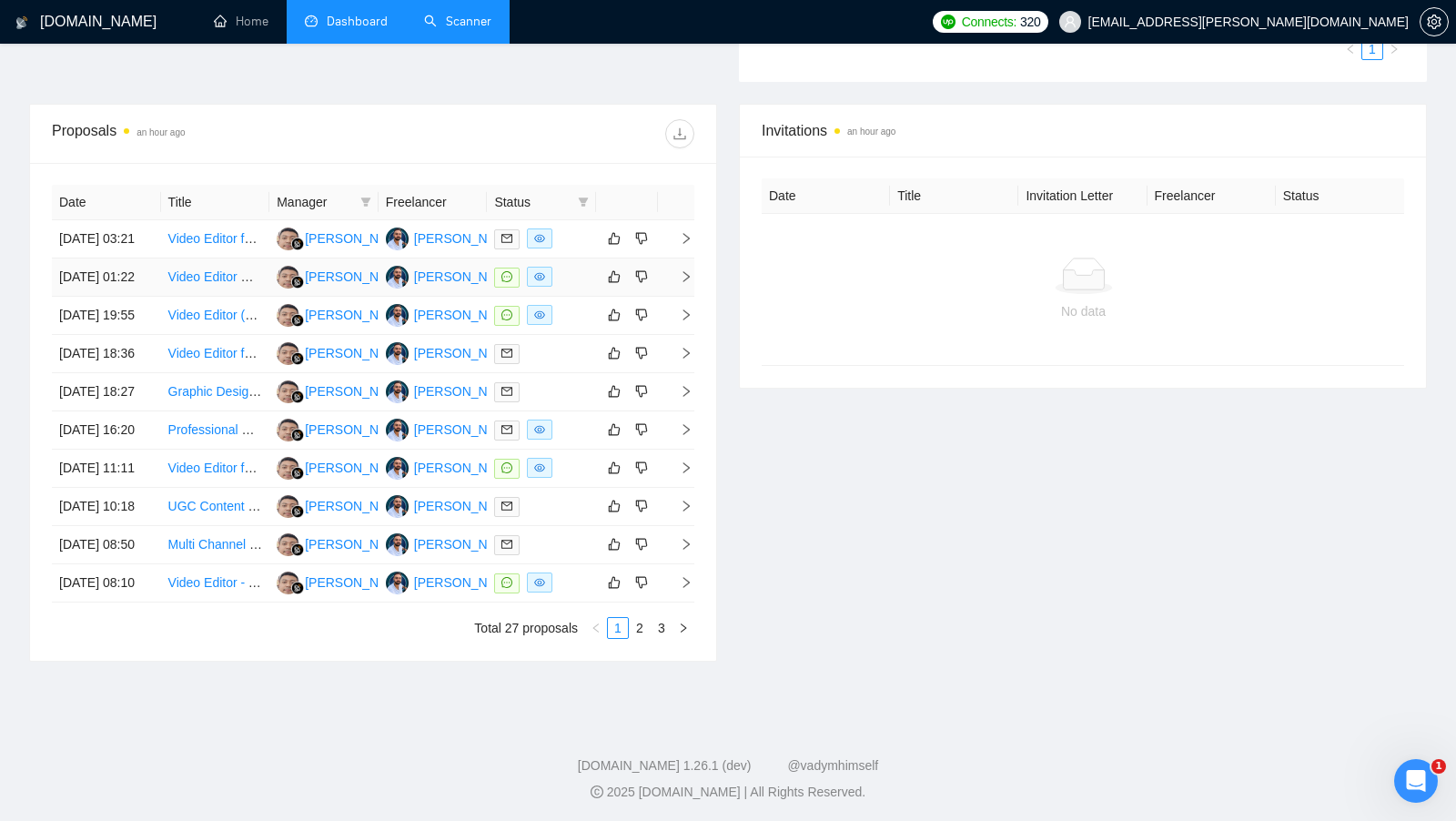
click at [566, 288] on div at bounding box center [541, 277] width 95 height 20
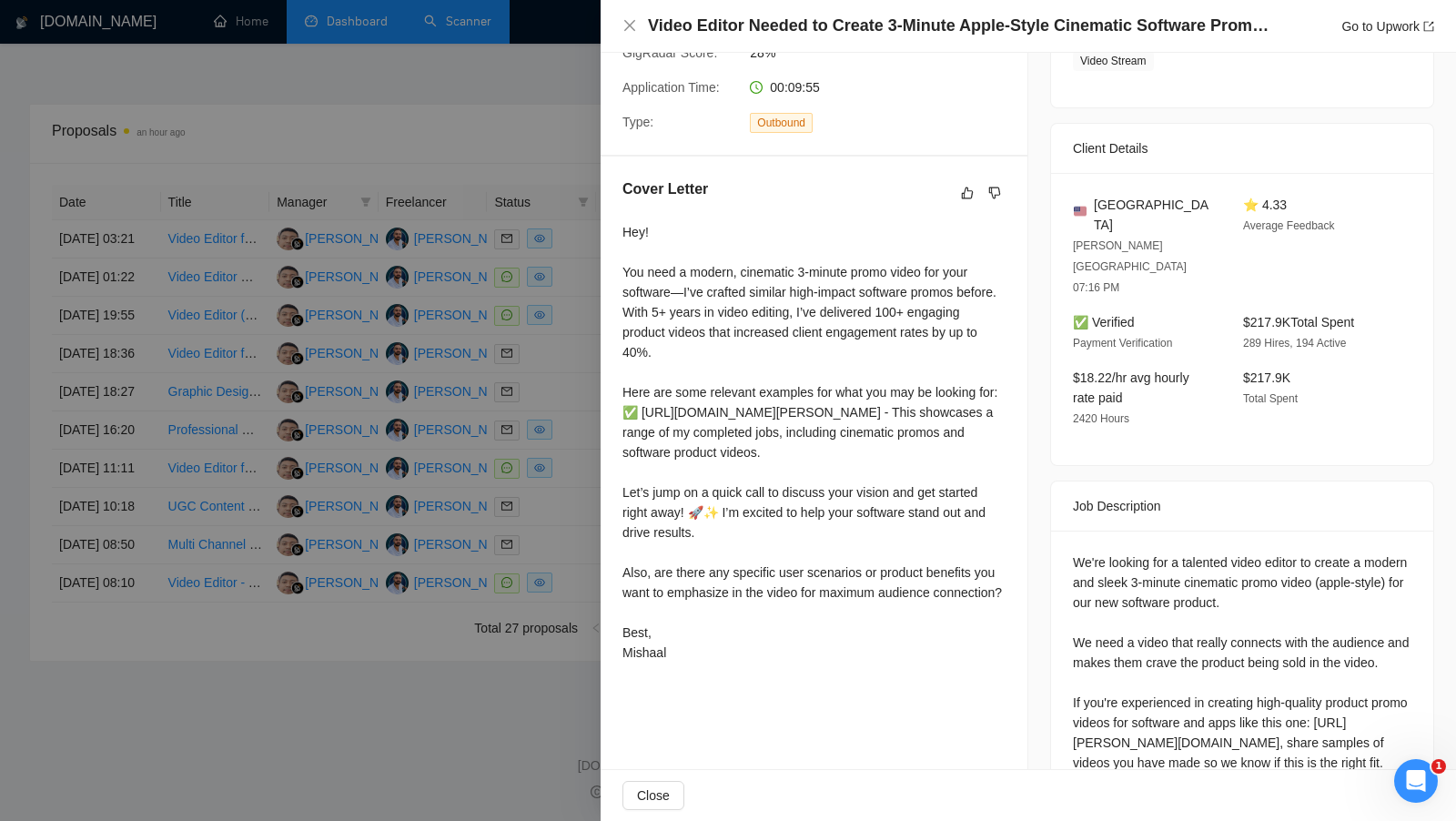
scroll to position [373, 0]
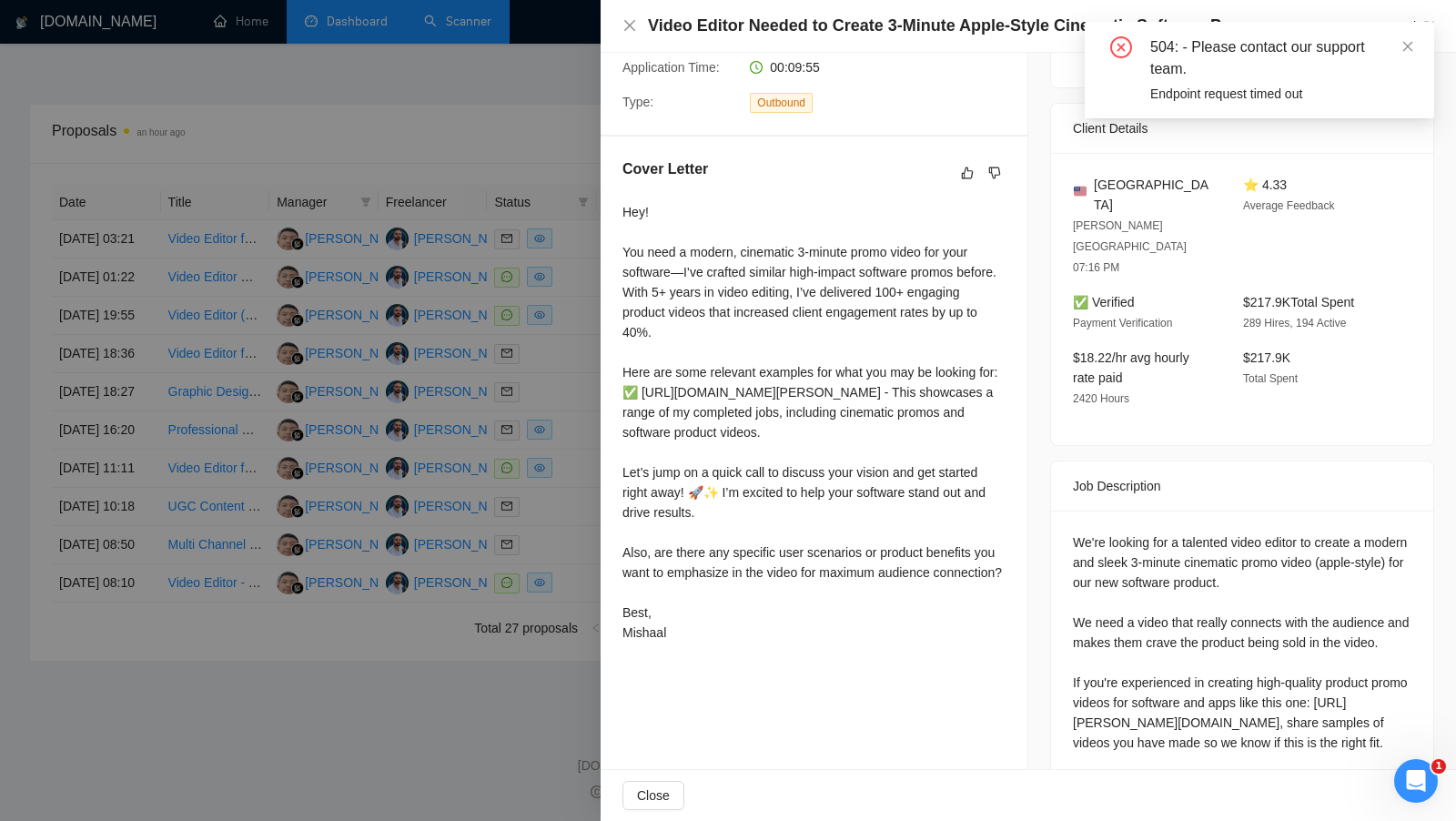
click at [288, 276] on div at bounding box center [728, 410] width 1456 height 821
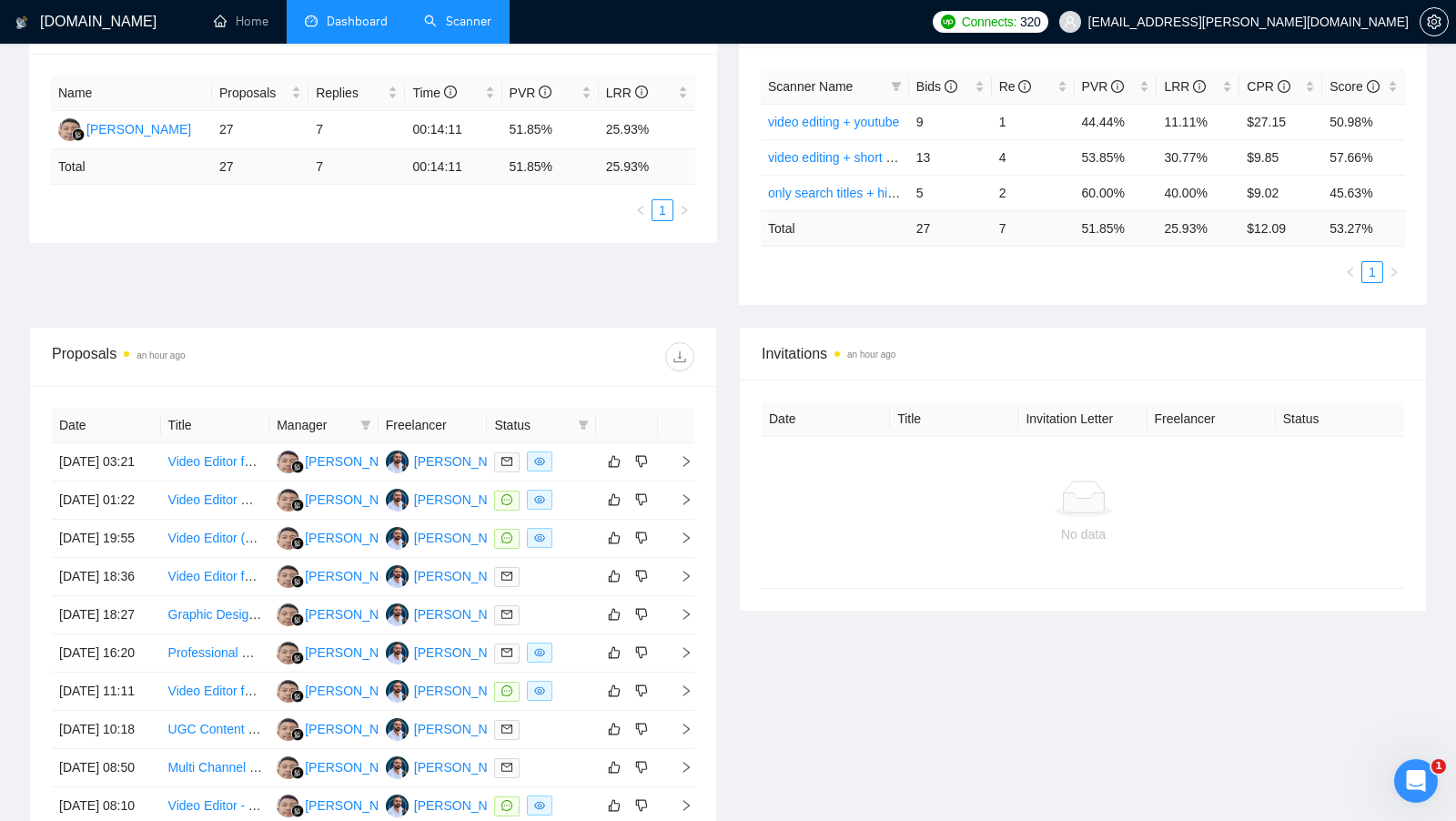
scroll to position [287, 0]
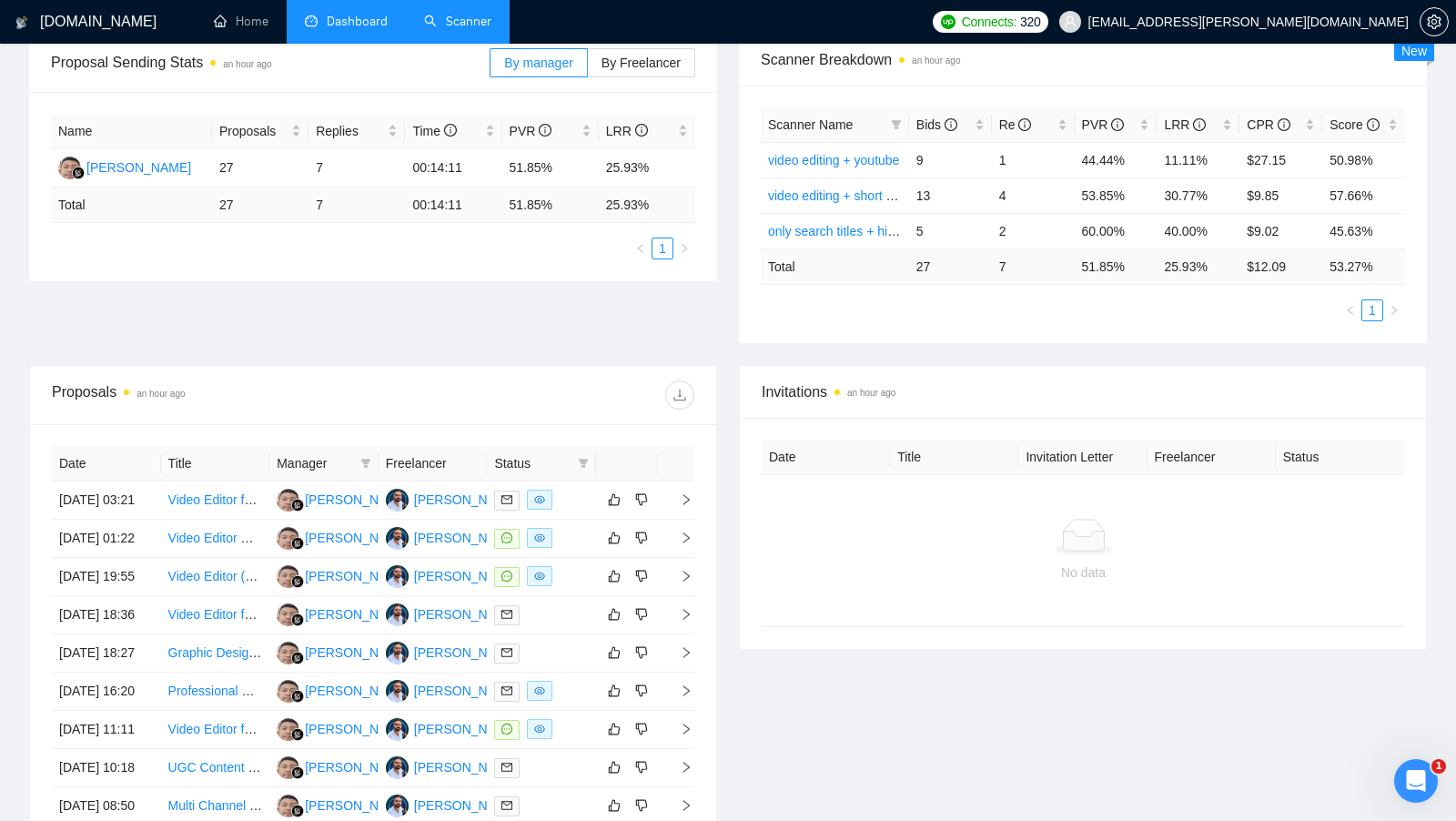
click at [451, 20] on link "Scanner" at bounding box center [457, 21] width 67 height 16
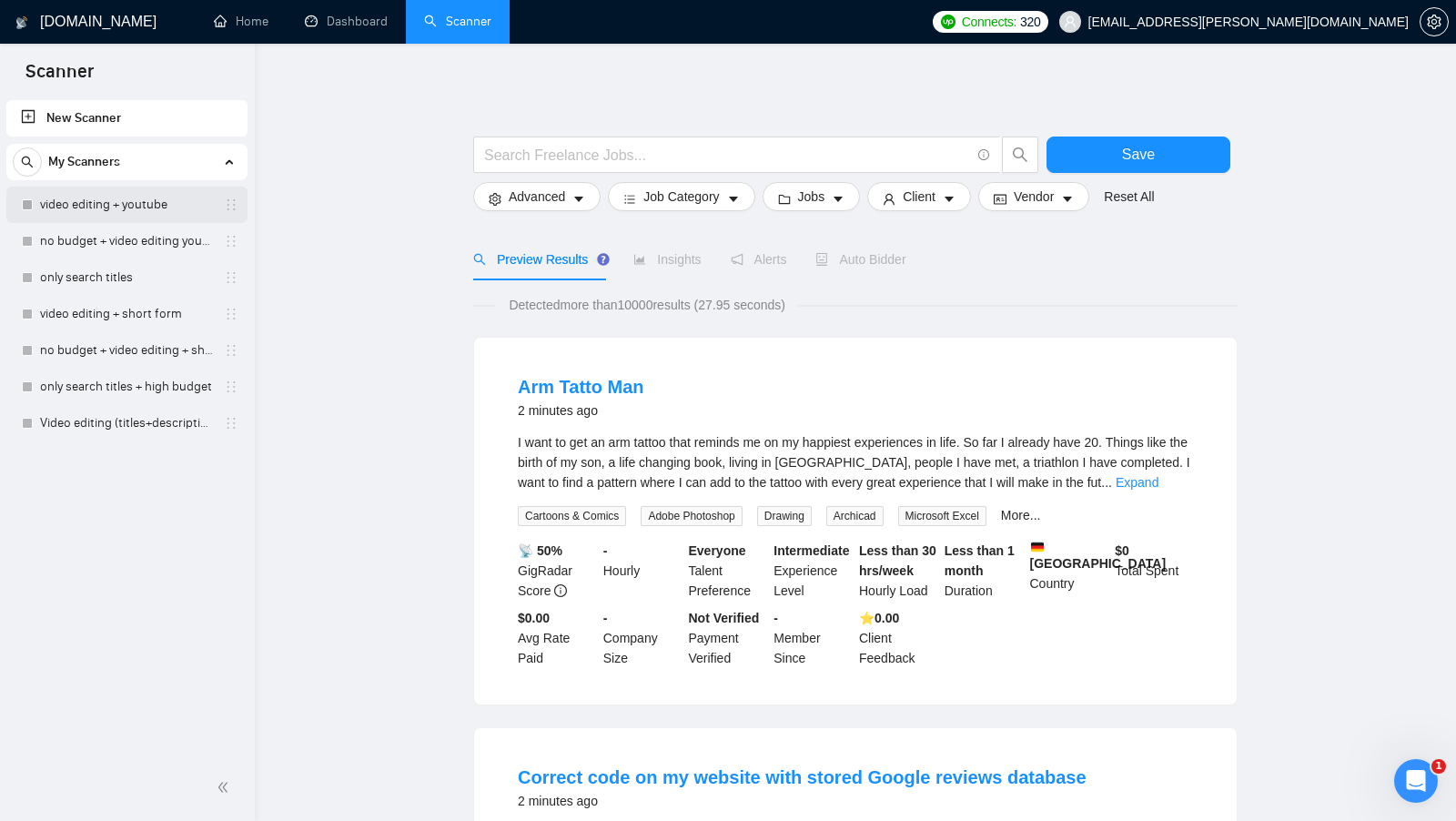
click at [78, 203] on link "video editing + youtube" at bounding box center [126, 204] width 172 height 36
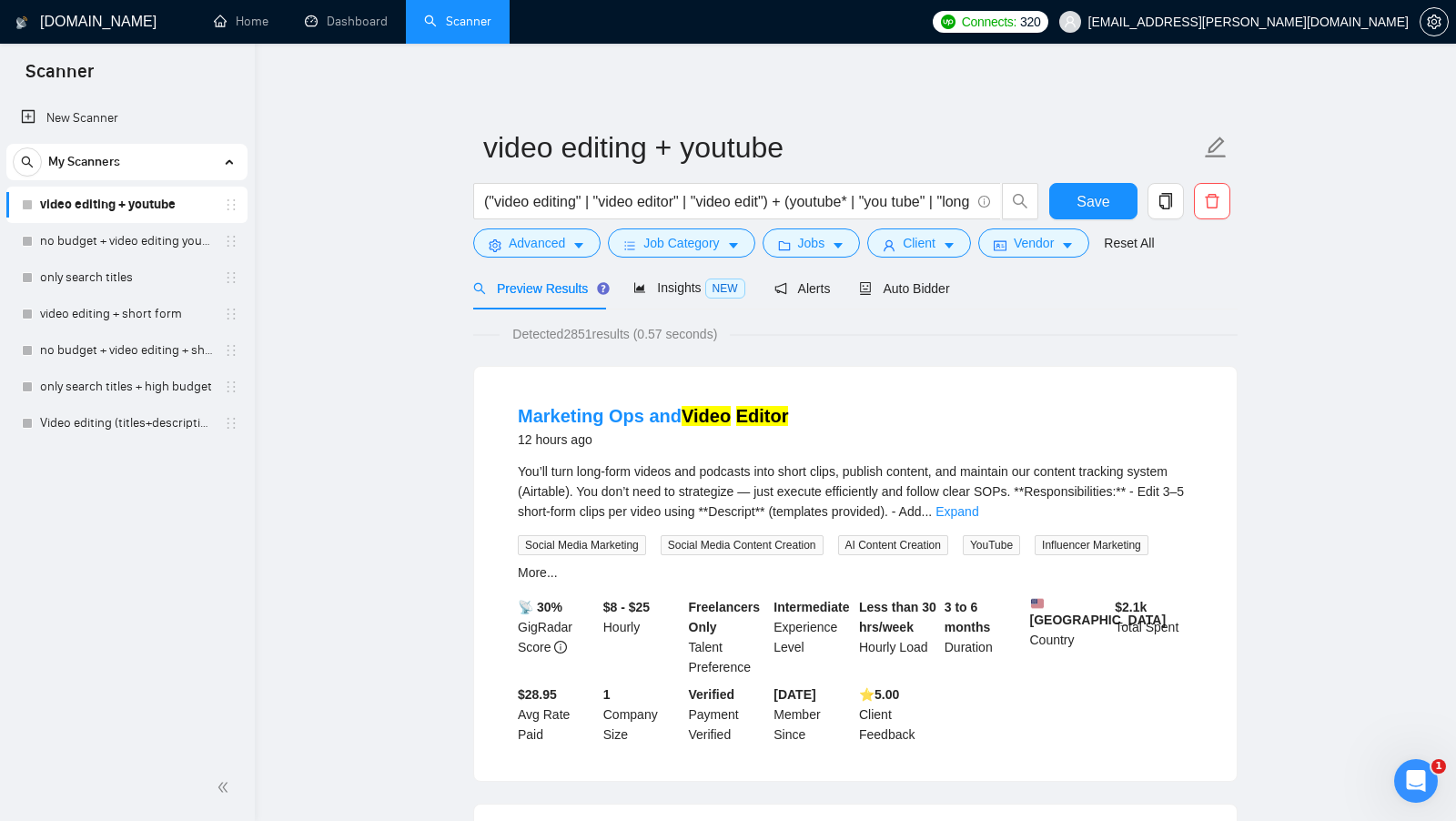
click at [366, 29] on link "Dashboard" at bounding box center [346, 21] width 83 height 16
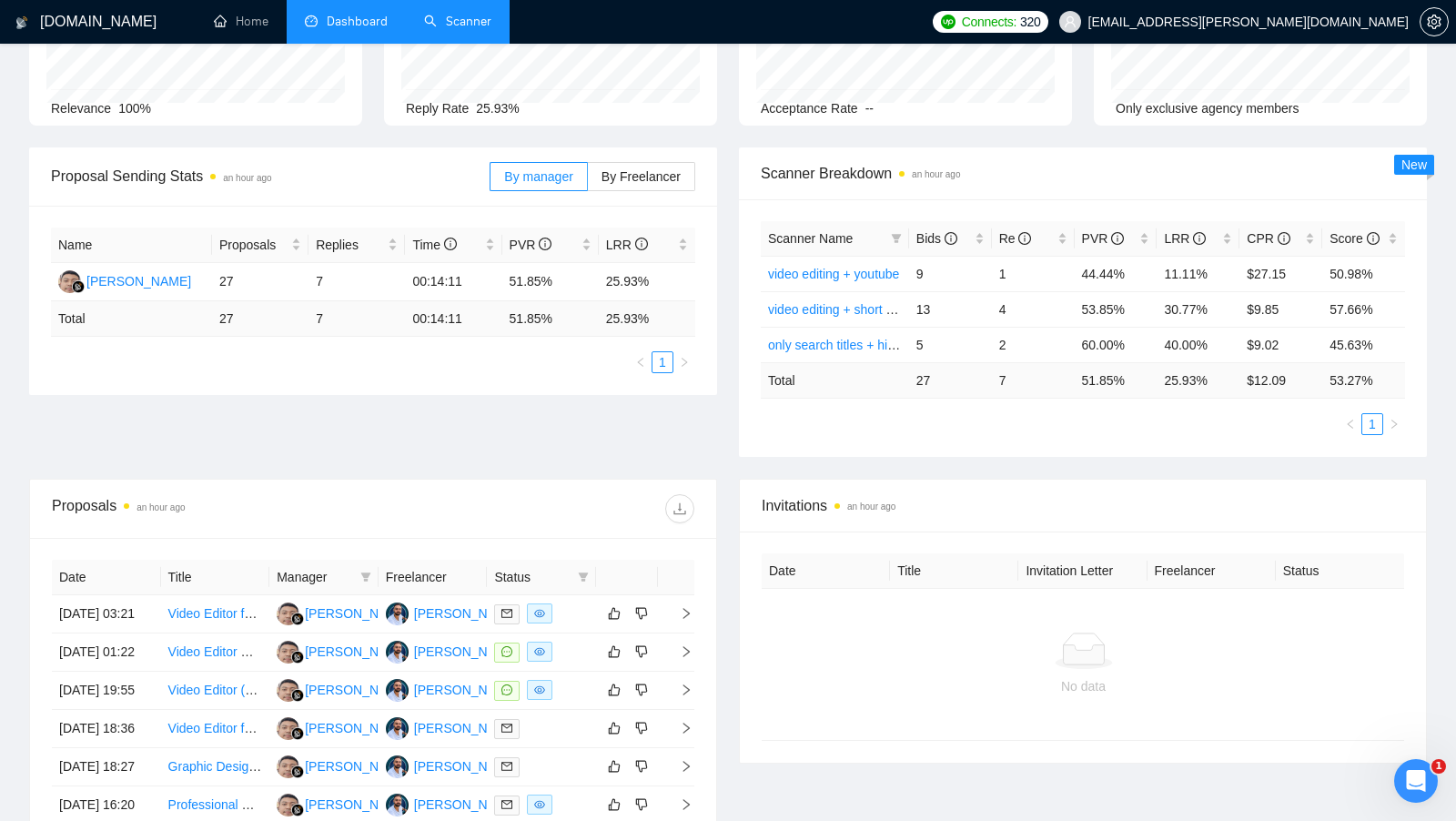
scroll to position [194, 0]
